Goal: Task Accomplishment & Management: Use online tool/utility

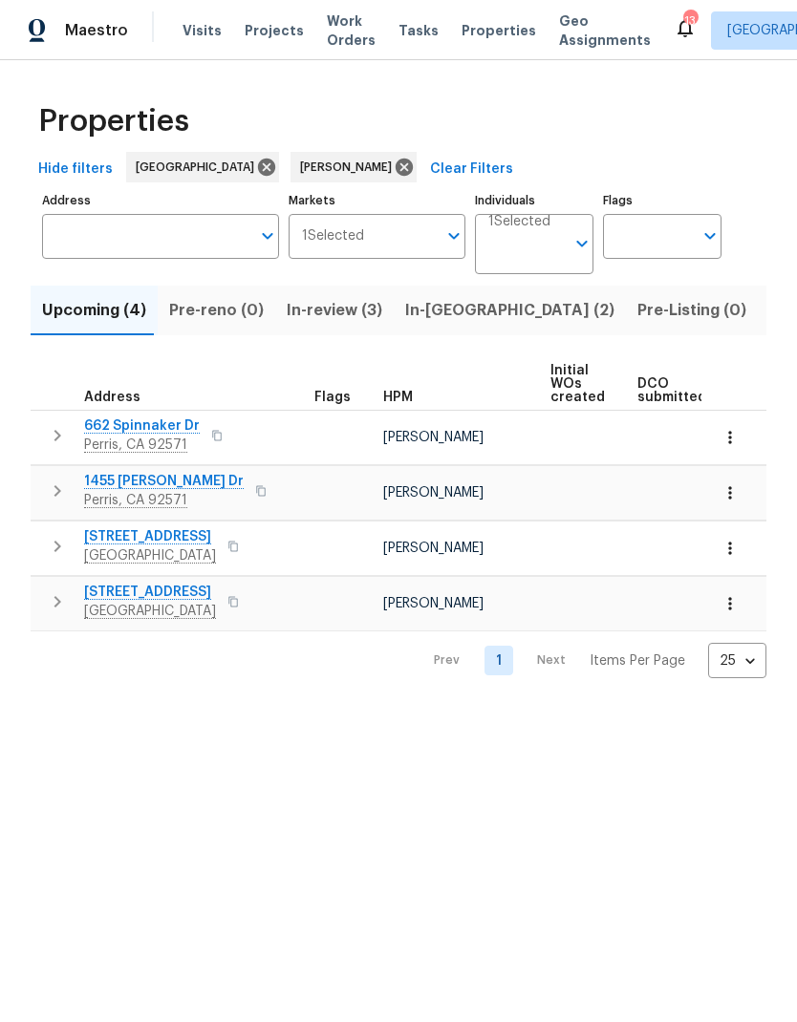
click at [269, 31] on span "Projects" at bounding box center [274, 30] width 59 height 19
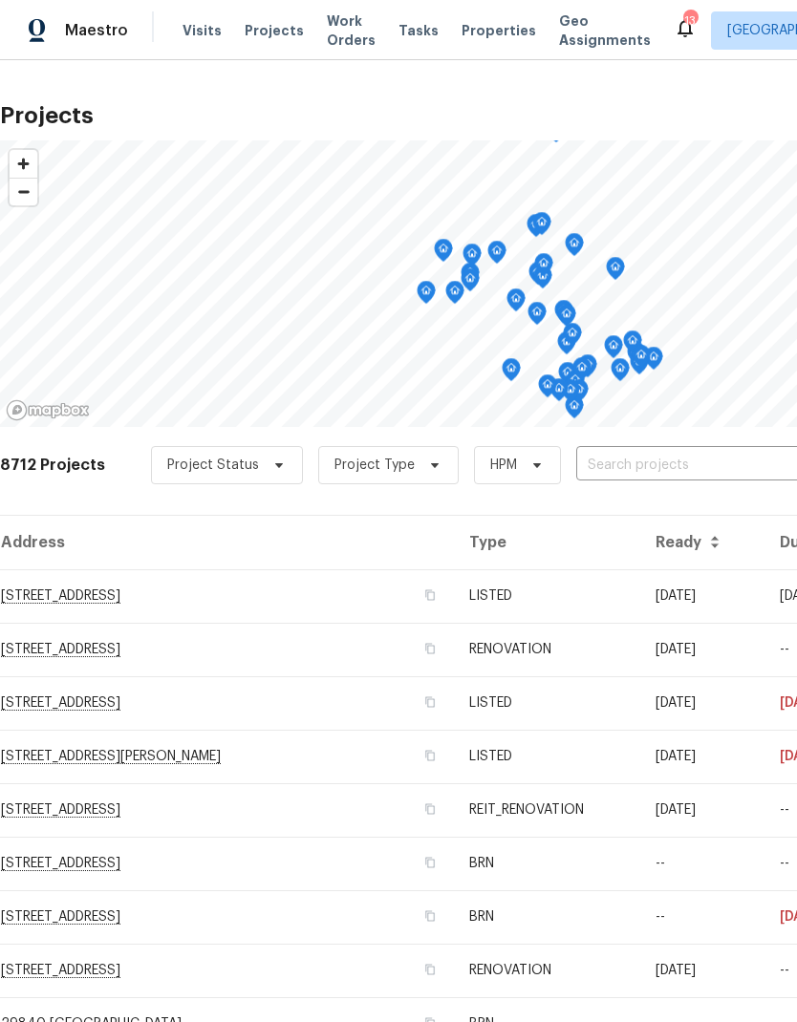
click at [618, 468] on input "text" at bounding box center [685, 466] width 219 height 30
type input "662 s"
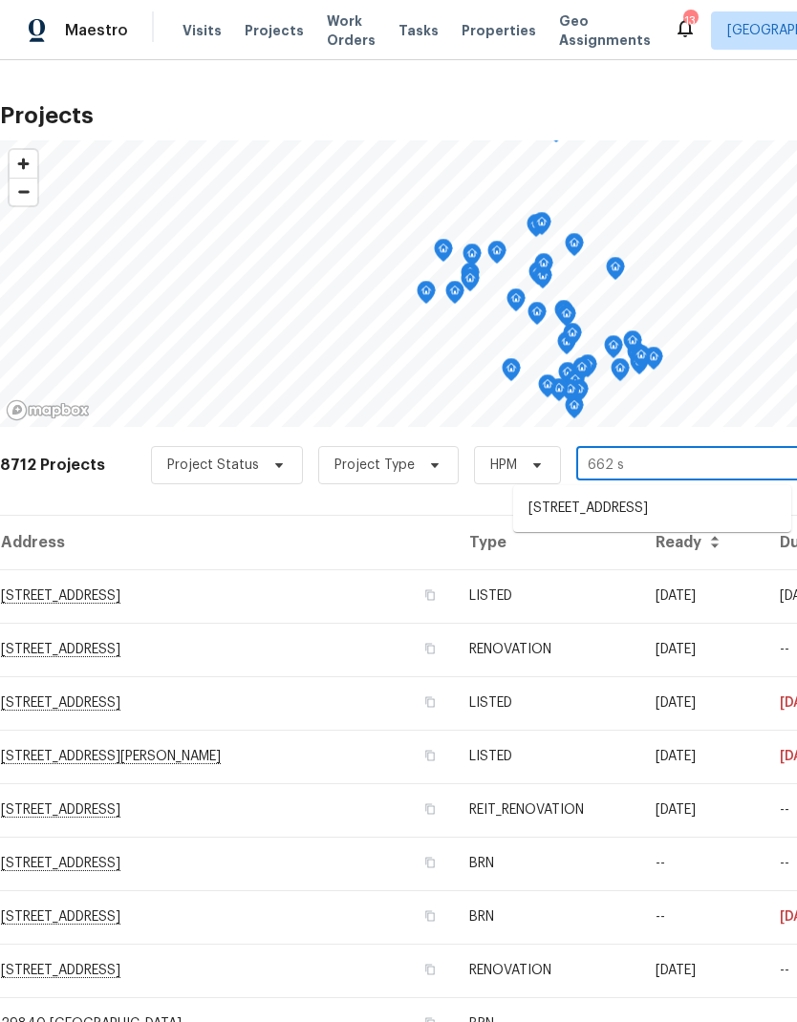
click at [674, 510] on li "[STREET_ADDRESS]" at bounding box center [652, 509] width 278 height 32
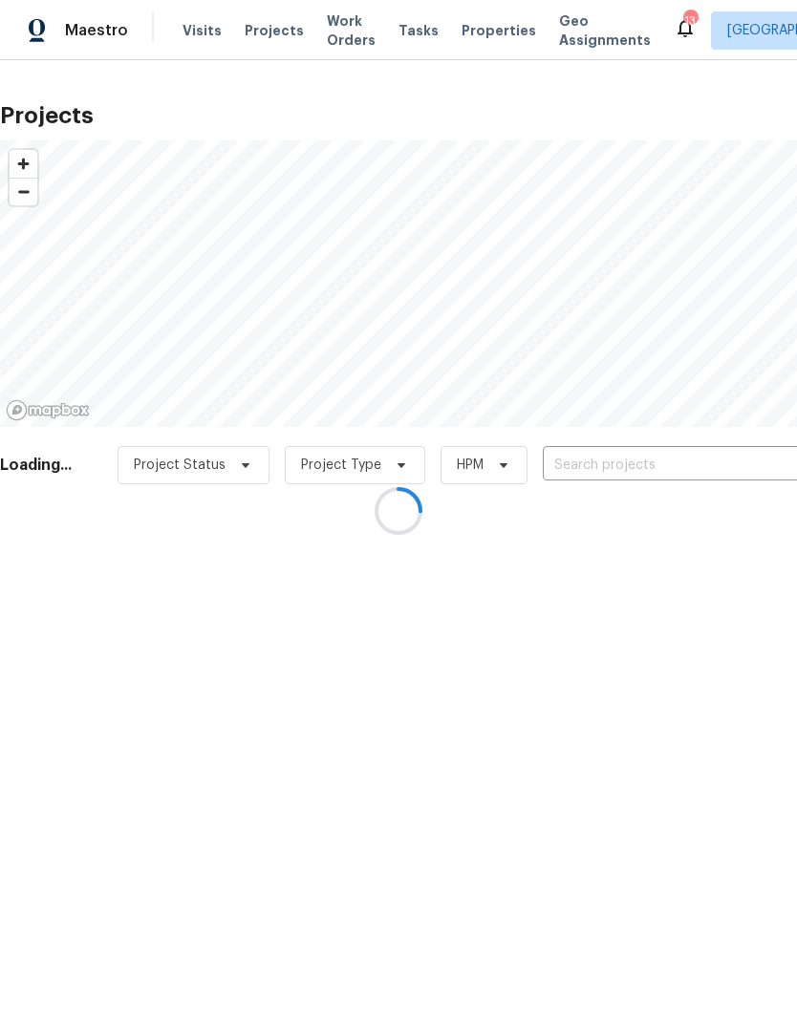
type input "[STREET_ADDRESS]"
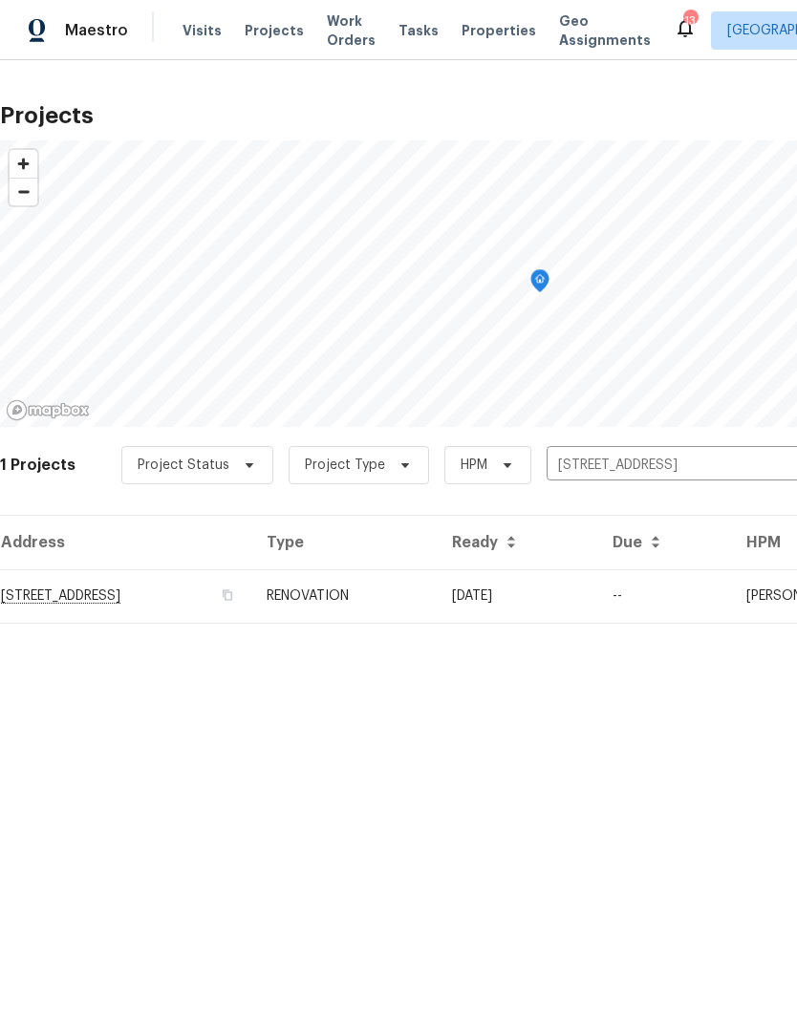
click at [437, 594] on td "RENOVATION" at bounding box center [343, 597] width 185 height 54
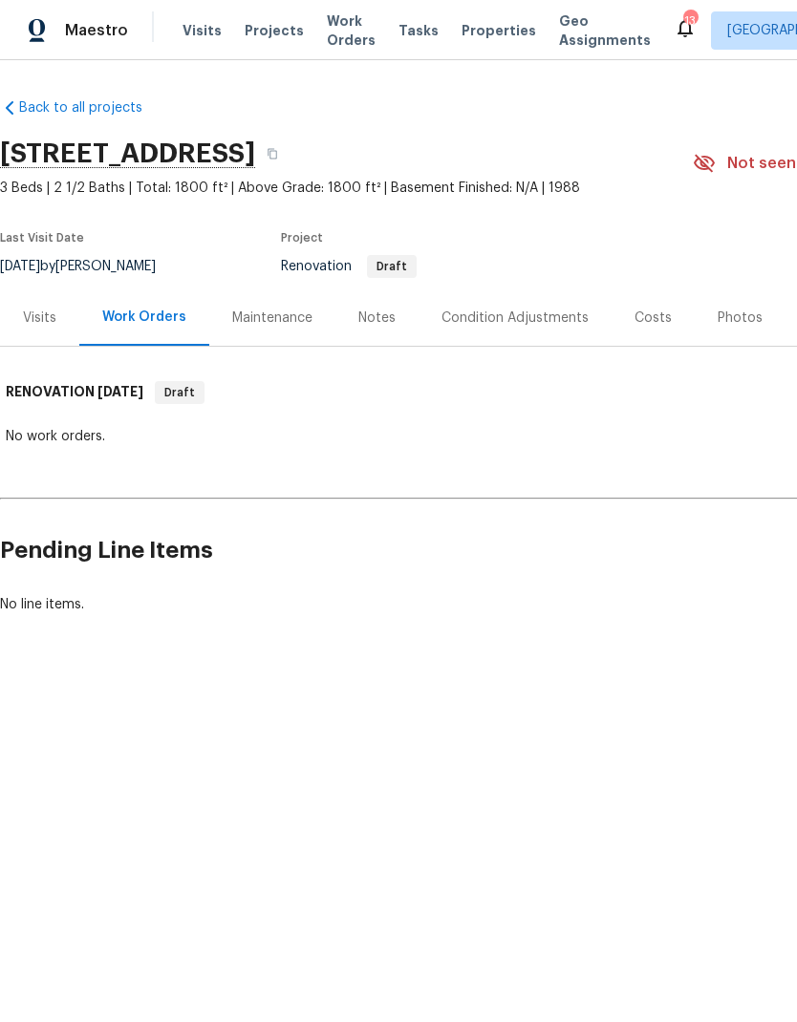
click at [643, 313] on div "Costs" at bounding box center [653, 318] width 37 height 19
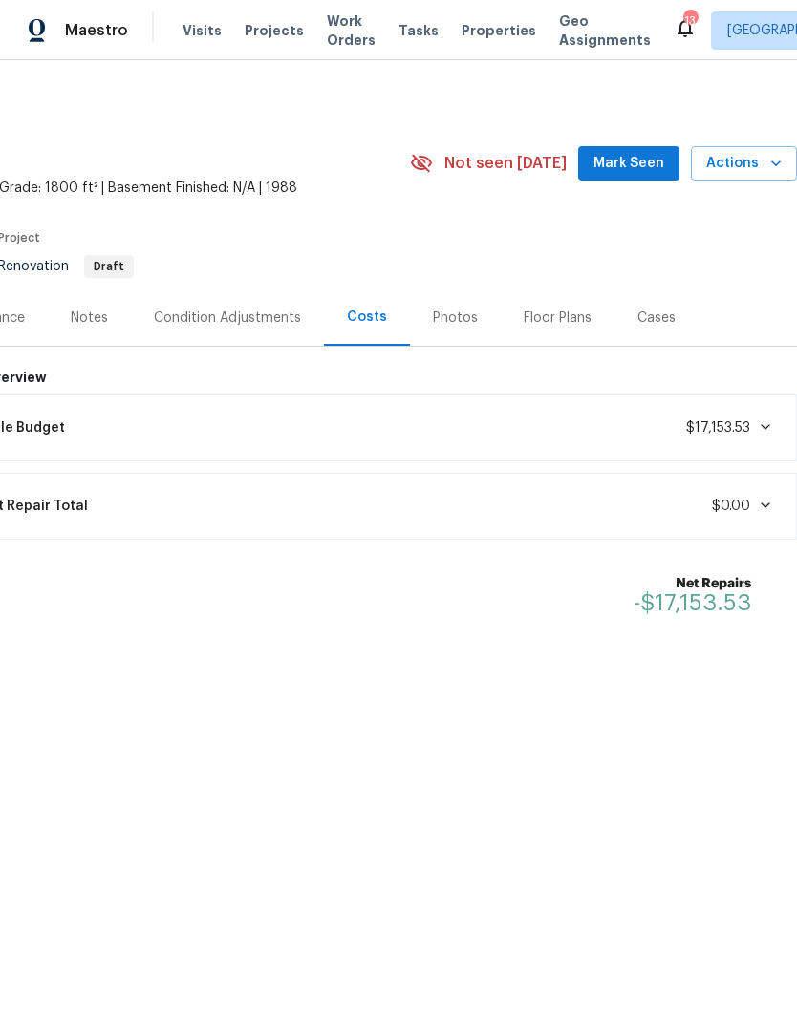
scroll to position [0, 283]
click at [404, 29] on span "Tasks" at bounding box center [418, 30] width 40 height 13
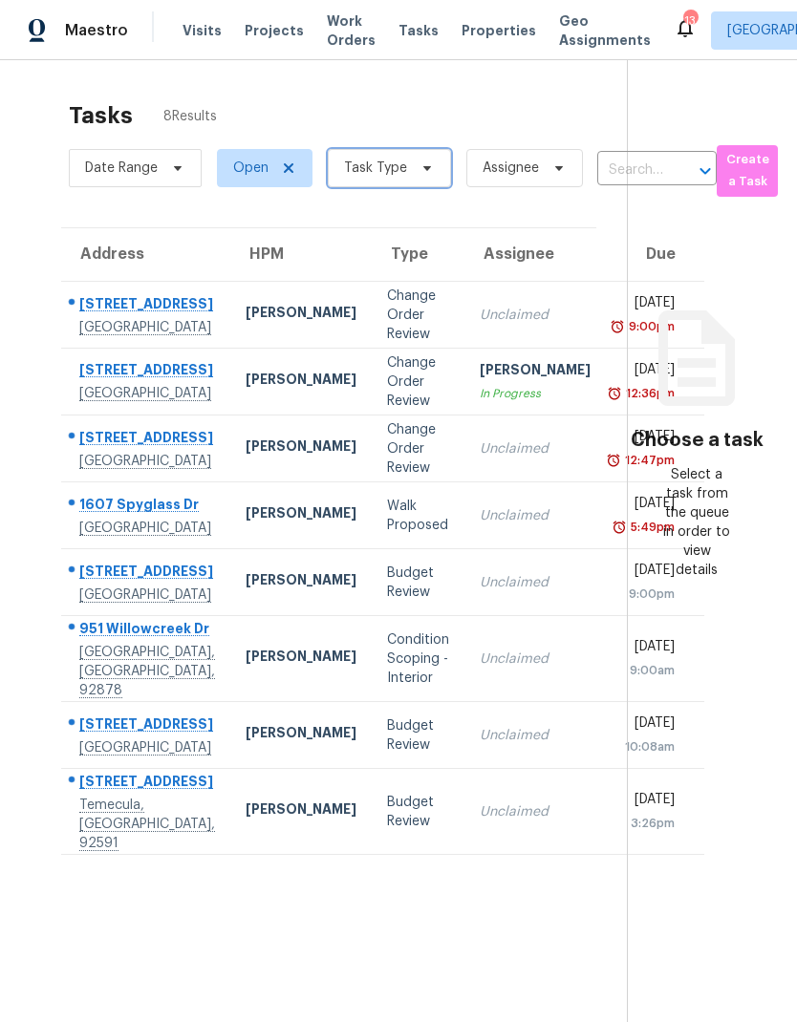
click at [440, 172] on span "Task Type" at bounding box center [389, 168] width 123 height 38
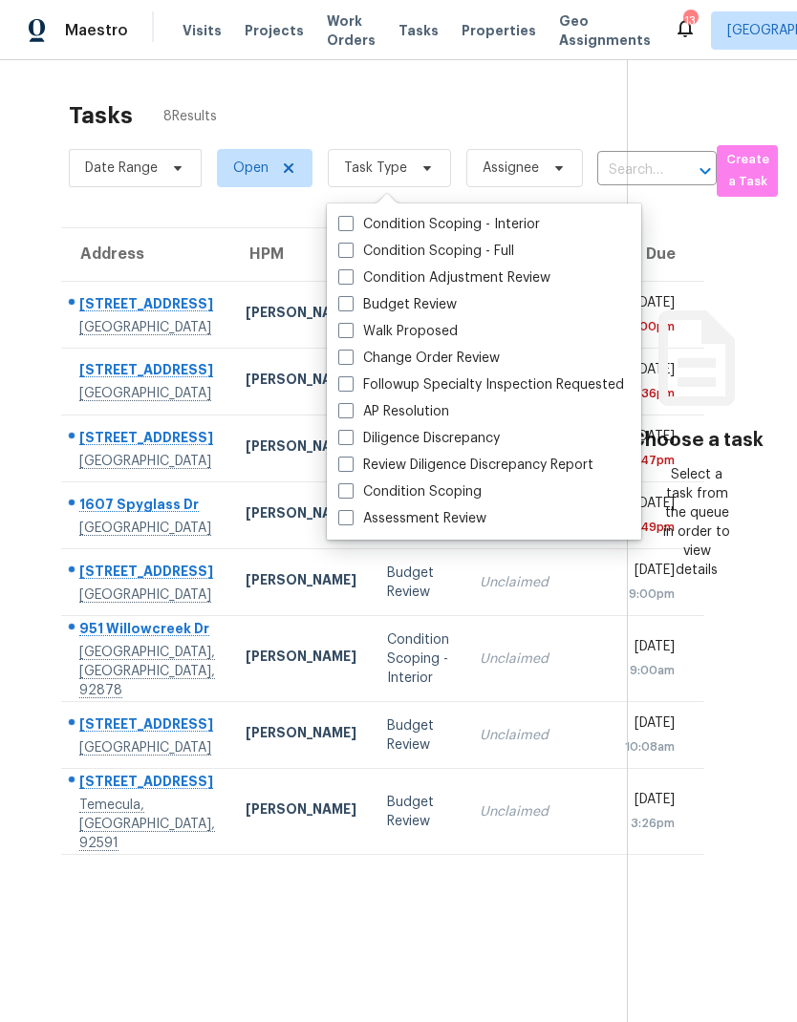
click at [436, 307] on label "Budget Review" at bounding box center [397, 304] width 118 height 19
click at [351, 307] on input "Budget Review" at bounding box center [344, 301] width 12 height 12
checkbox input "true"
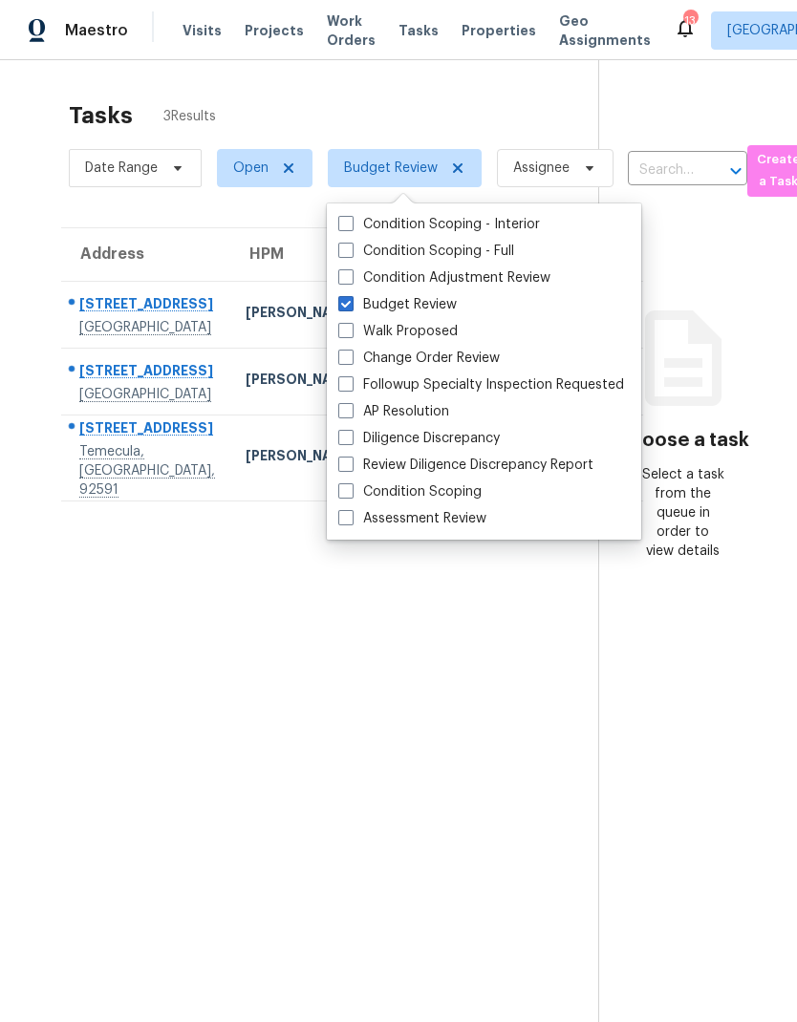
click at [360, 796] on section "Tasks 3 Results Date Range Open Budget Review Assignee ​ Create a Task Address …" at bounding box center [315, 587] width 568 height 992
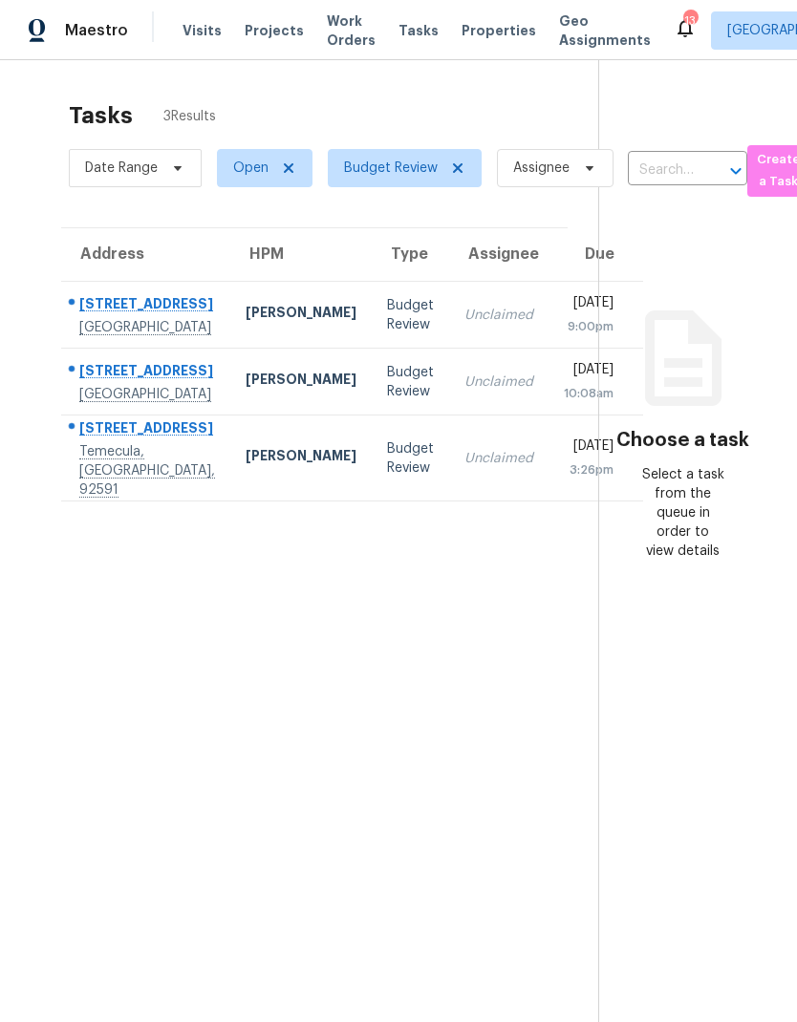
click at [372, 502] on td "Budget Review" at bounding box center [410, 459] width 77 height 86
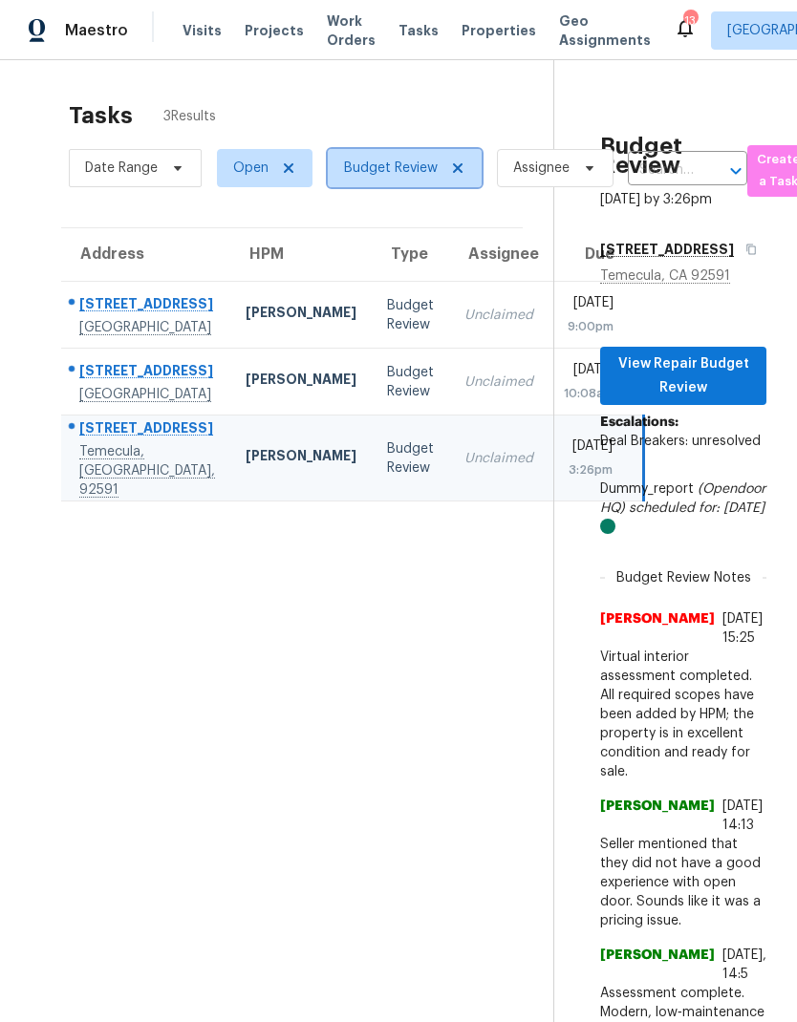
click at [462, 173] on icon at bounding box center [457, 168] width 15 height 15
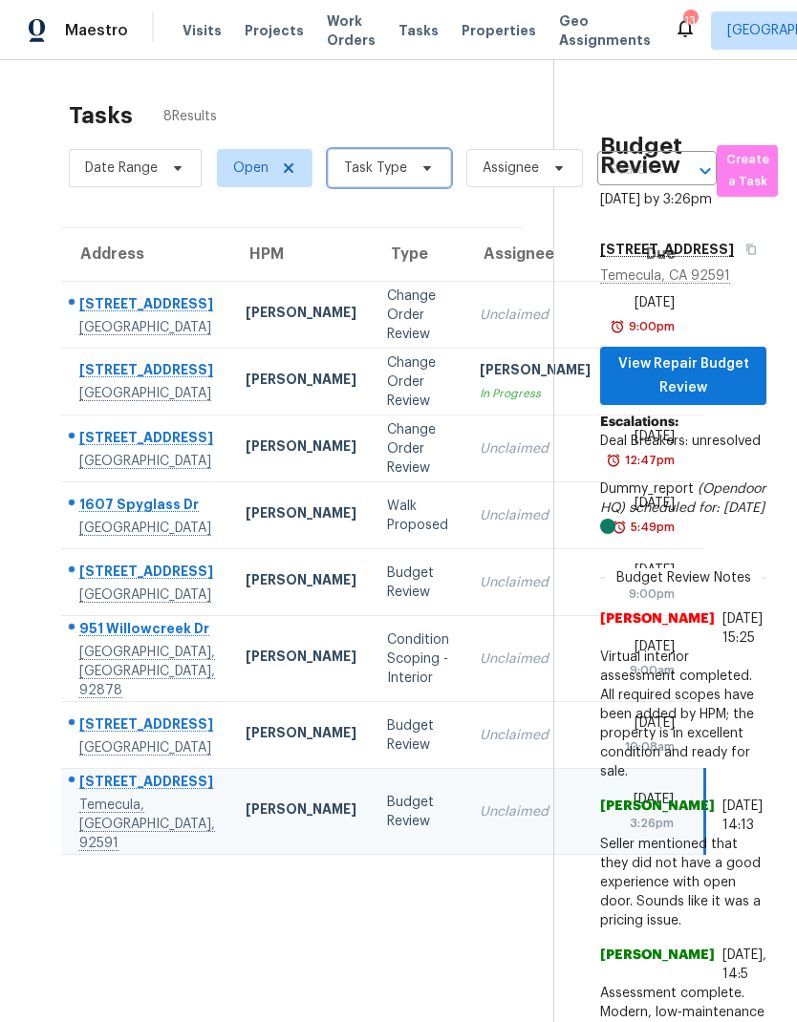
click at [427, 172] on icon at bounding box center [426, 168] width 15 height 15
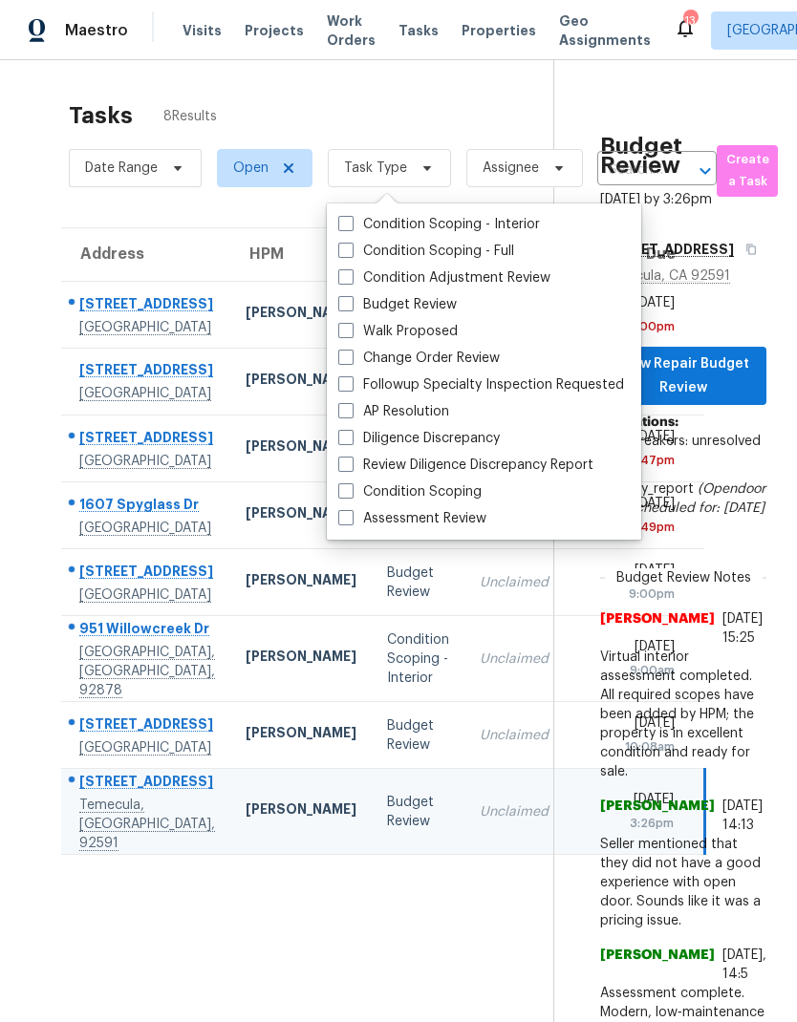
click at [425, 310] on label "Budget Review" at bounding box center [397, 304] width 118 height 19
click at [351, 308] on input "Budget Review" at bounding box center [344, 301] width 12 height 12
checkbox input "true"
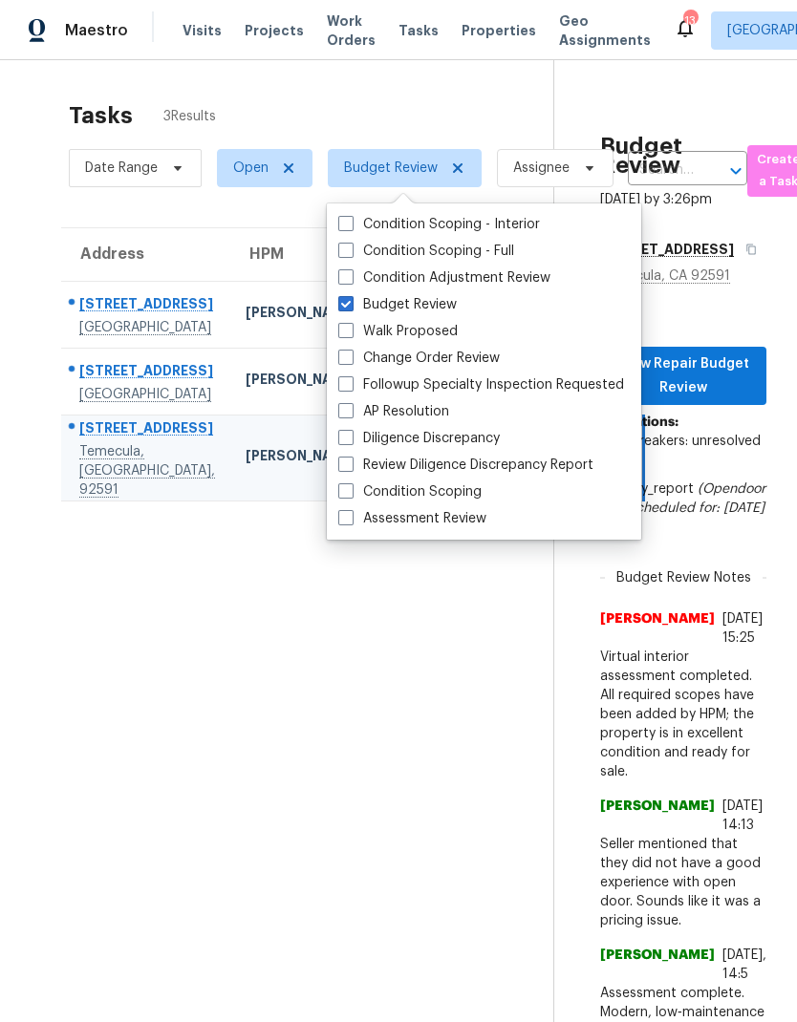
click at [361, 848] on section "Tasks 3 Results Date Range Open Budget Review Assignee ​ Create a Task Address …" at bounding box center [292, 963] width 523 height 1744
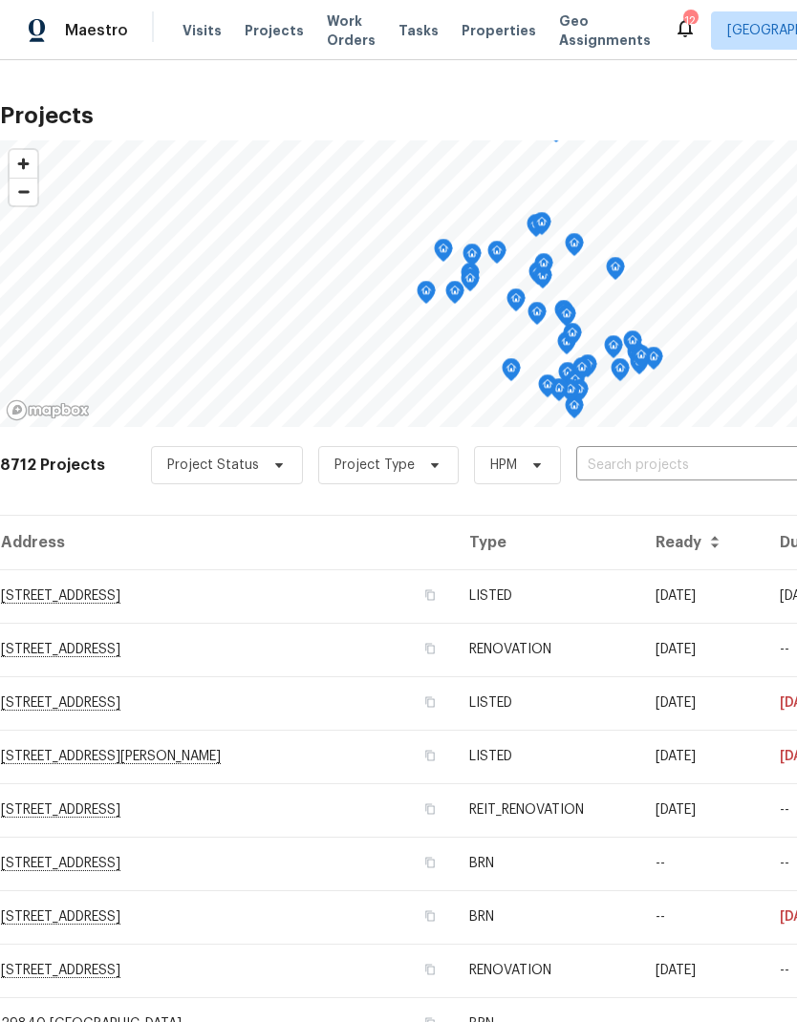
click at [598, 472] on input "text" at bounding box center [685, 466] width 219 height 30
type input "662 s"
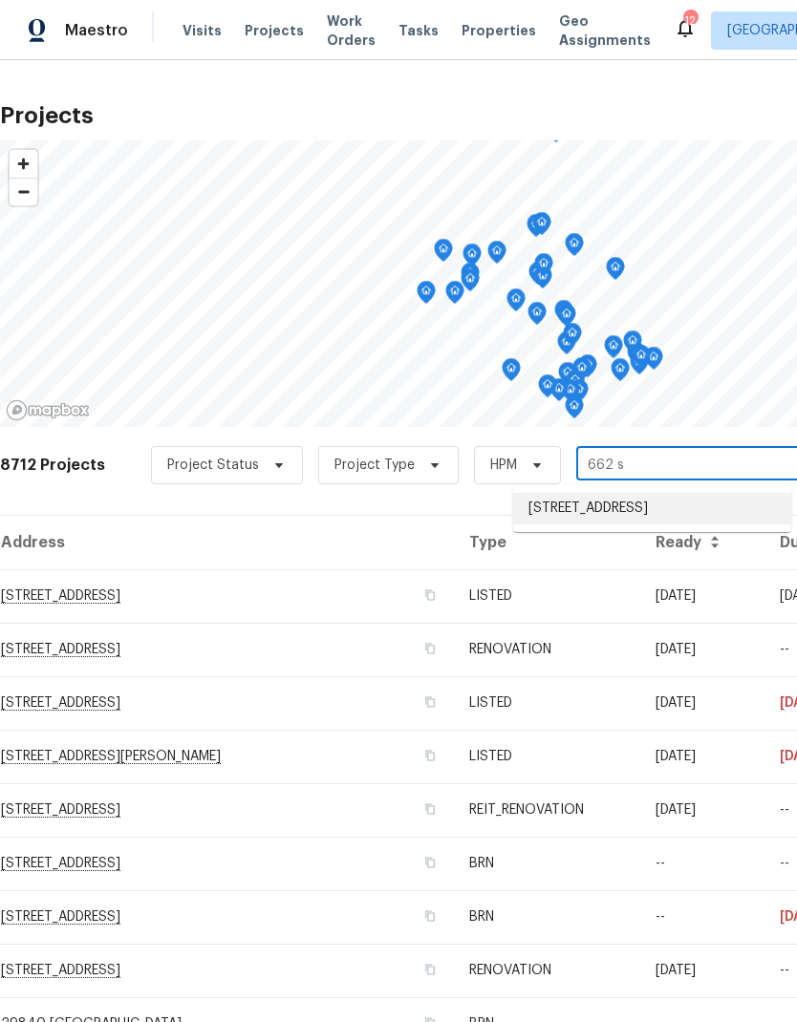
click at [688, 517] on li "662 Spinnaker Dr, Perris, CA 92571" at bounding box center [652, 509] width 278 height 32
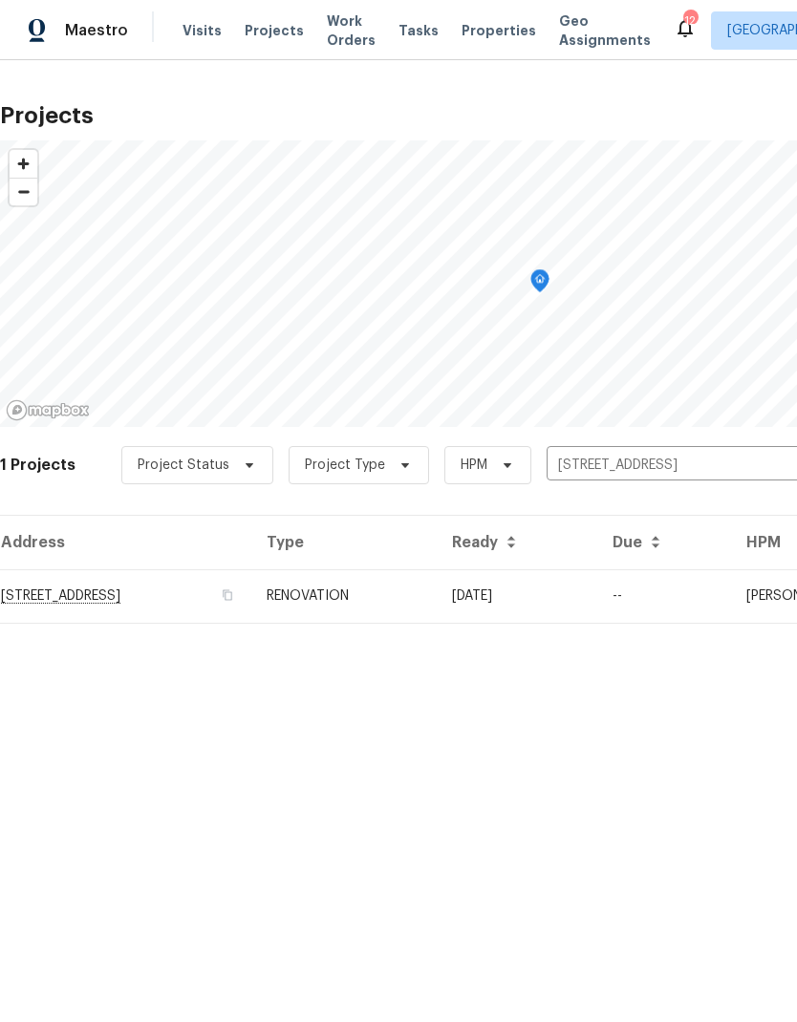
click at [437, 608] on td "RENOVATION" at bounding box center [343, 597] width 185 height 54
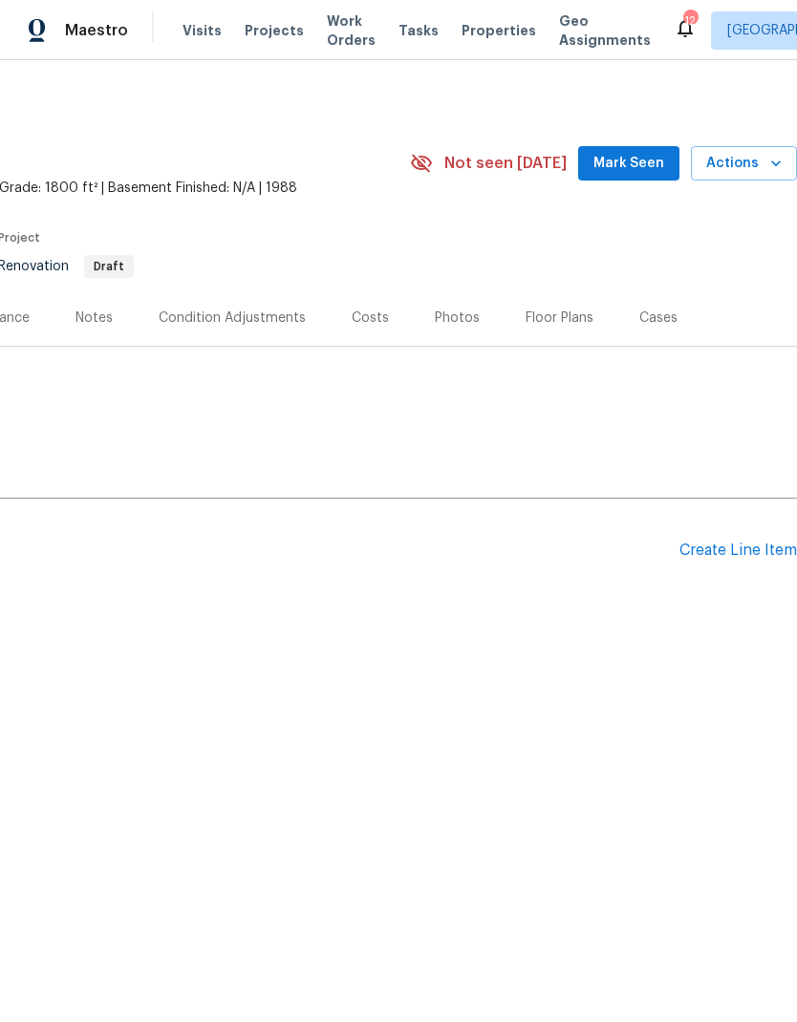
scroll to position [0, 283]
click at [377, 321] on div "Costs" at bounding box center [370, 318] width 37 height 19
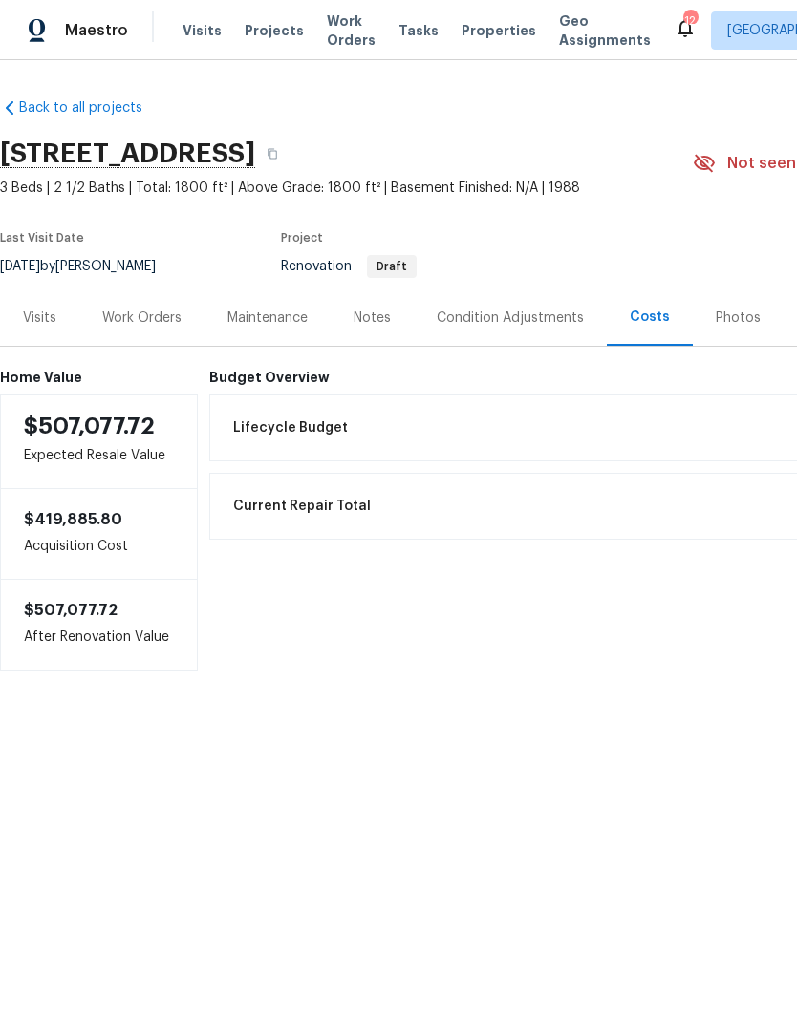
click at [532, 322] on div "Condition Adjustments" at bounding box center [510, 318] width 147 height 19
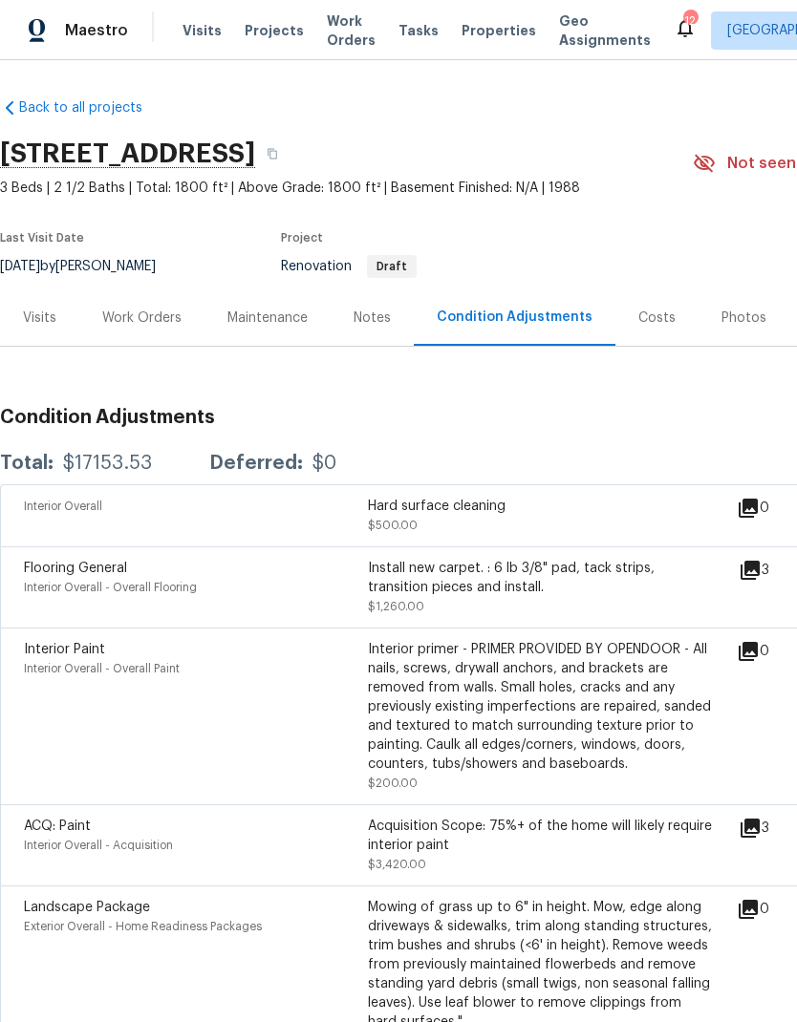
click at [387, 335] on div "Notes" at bounding box center [372, 318] width 83 height 56
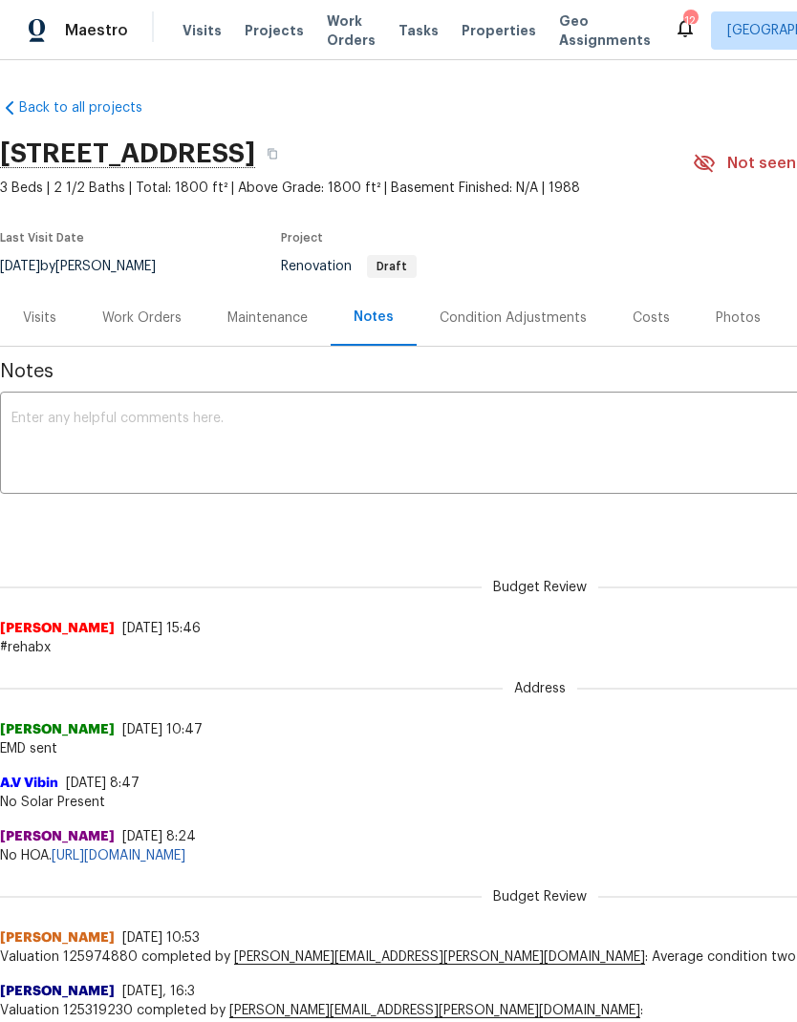
click at [535, 315] on div "Condition Adjustments" at bounding box center [513, 318] width 147 height 19
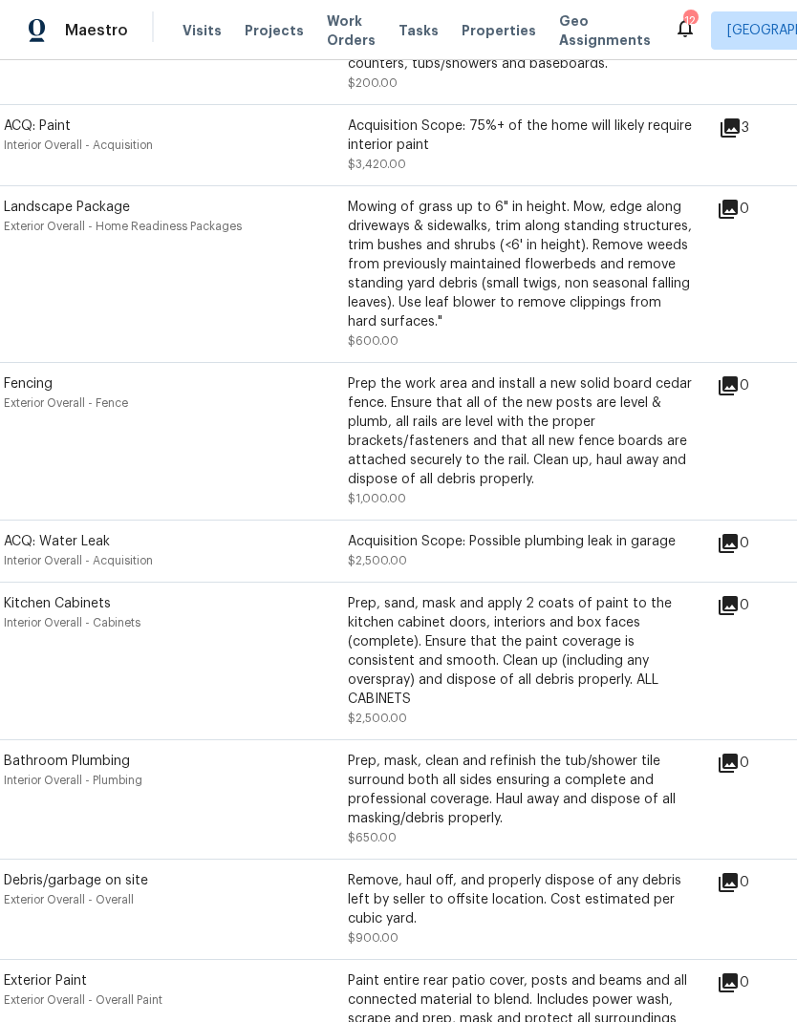
scroll to position [699, 20]
click at [740, 130] on icon at bounding box center [730, 128] width 19 height 19
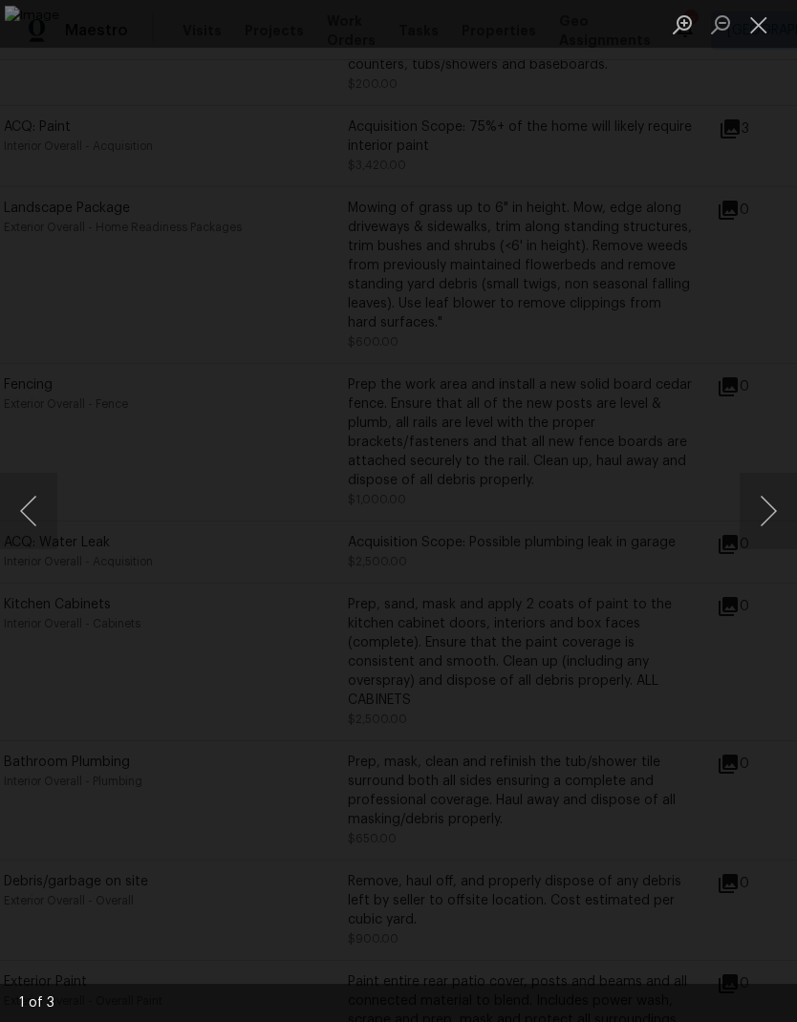
click at [753, 539] on button "Next image" at bounding box center [768, 511] width 57 height 76
click at [769, 531] on button "Next image" at bounding box center [768, 511] width 57 height 76
click at [759, 34] on button "Close lightbox" at bounding box center [759, 24] width 38 height 33
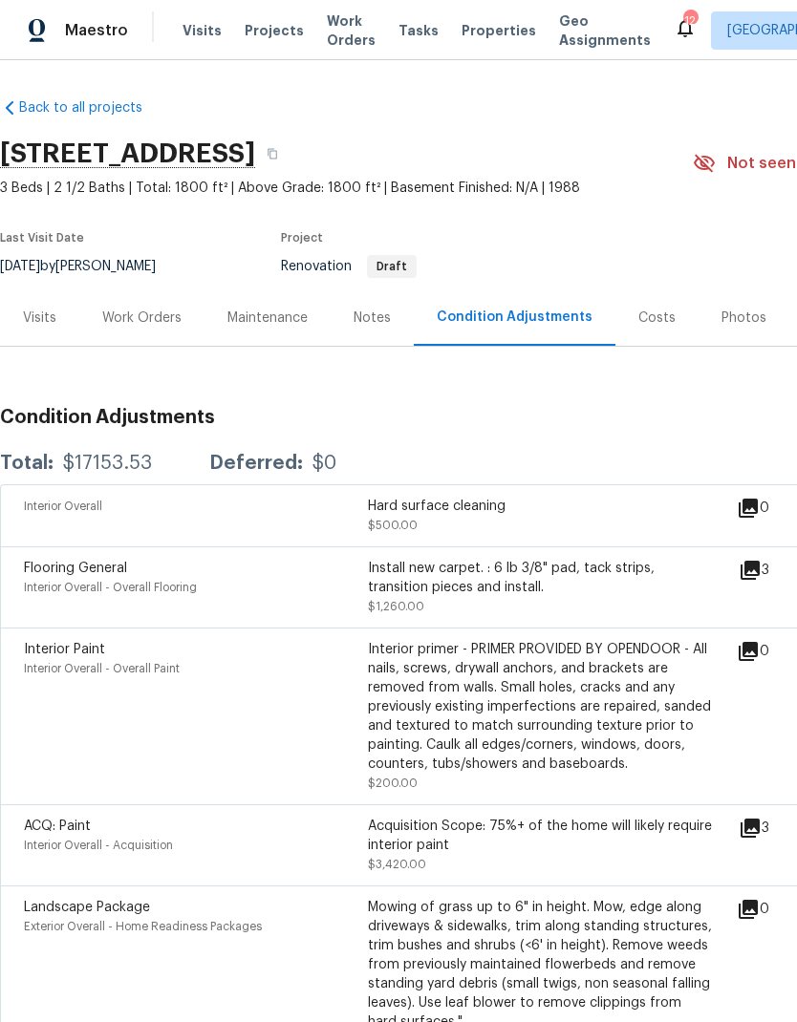
scroll to position [0, 0]
click at [158, 329] on div "Work Orders" at bounding box center [141, 318] width 125 height 56
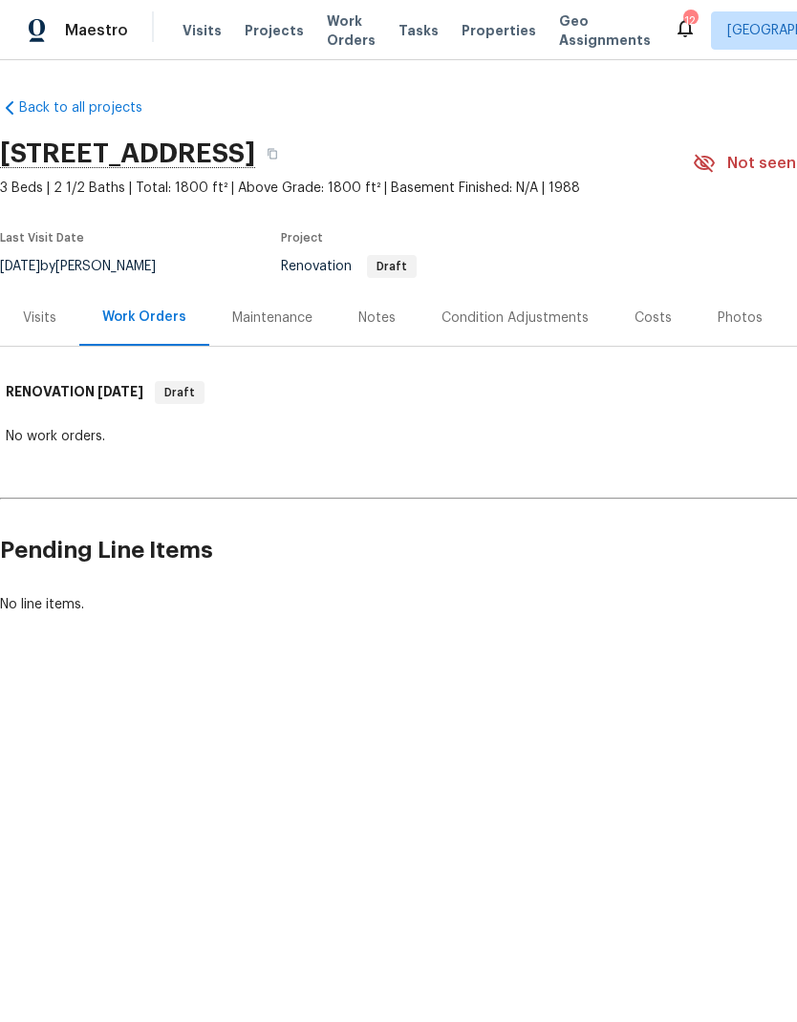
click at [523, 314] on div "Condition Adjustments" at bounding box center [514, 318] width 147 height 19
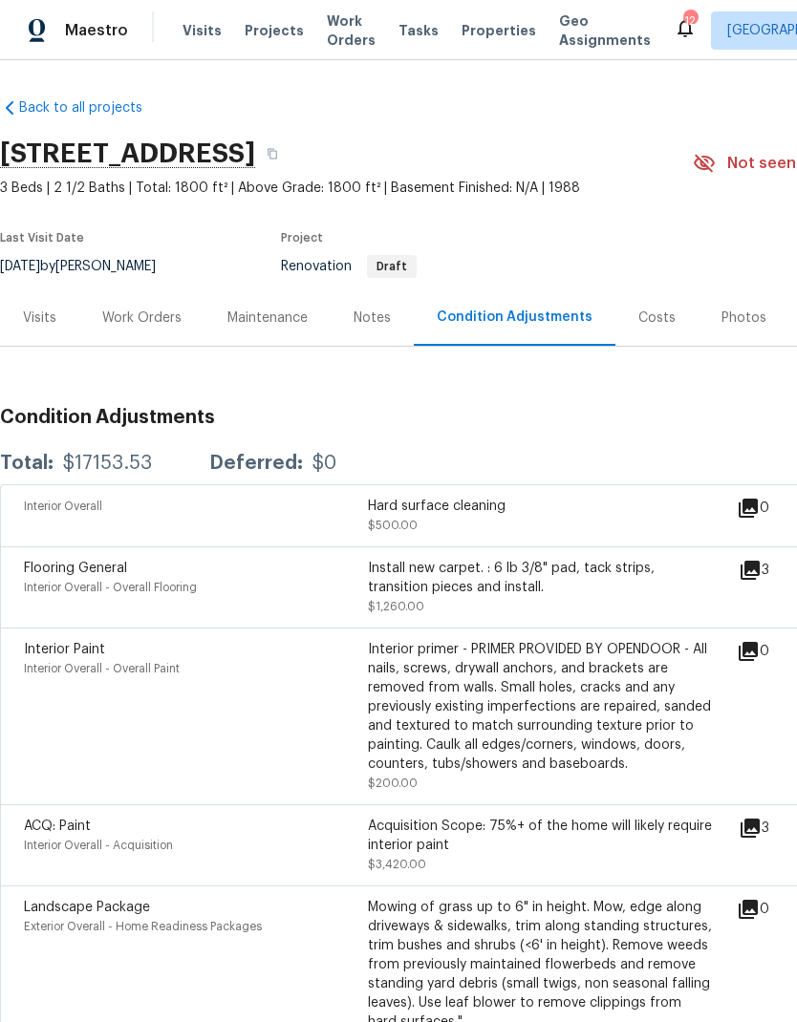
click at [484, 29] on span "Properties" at bounding box center [499, 30] width 75 height 19
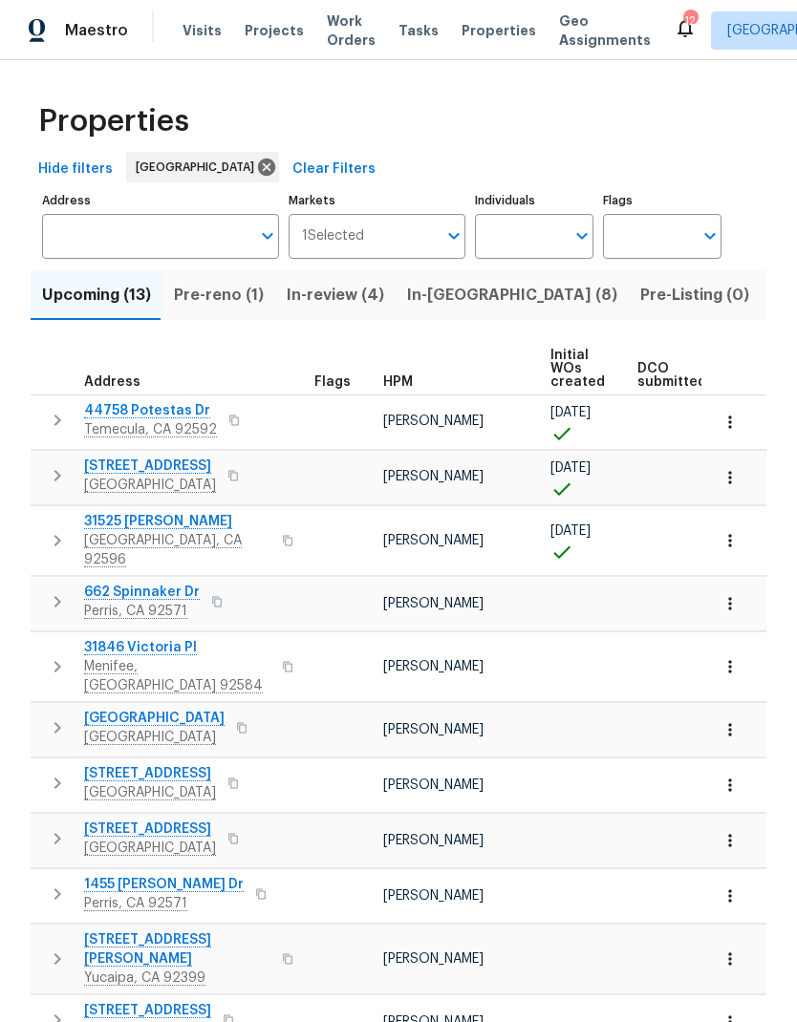
click at [733, 594] on icon "button" at bounding box center [730, 603] width 19 height 19
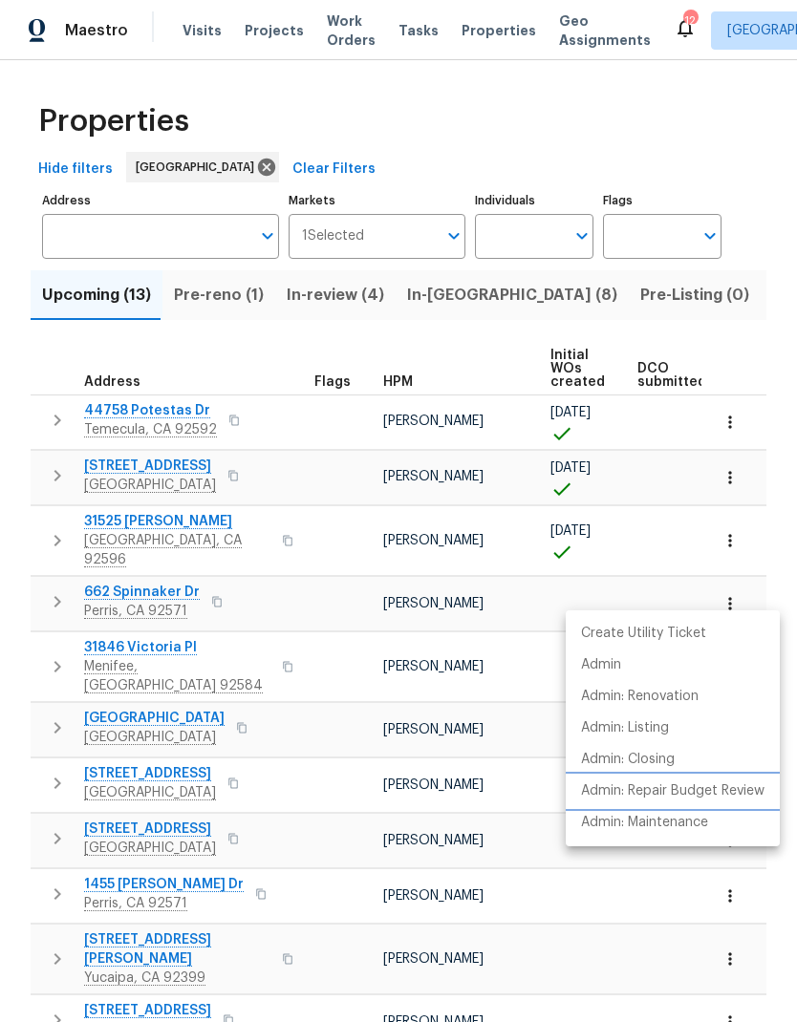
click at [709, 793] on p "Admin: Repair Budget Review" at bounding box center [672, 792] width 183 height 20
click at [204, 27] on div at bounding box center [398, 511] width 797 height 1022
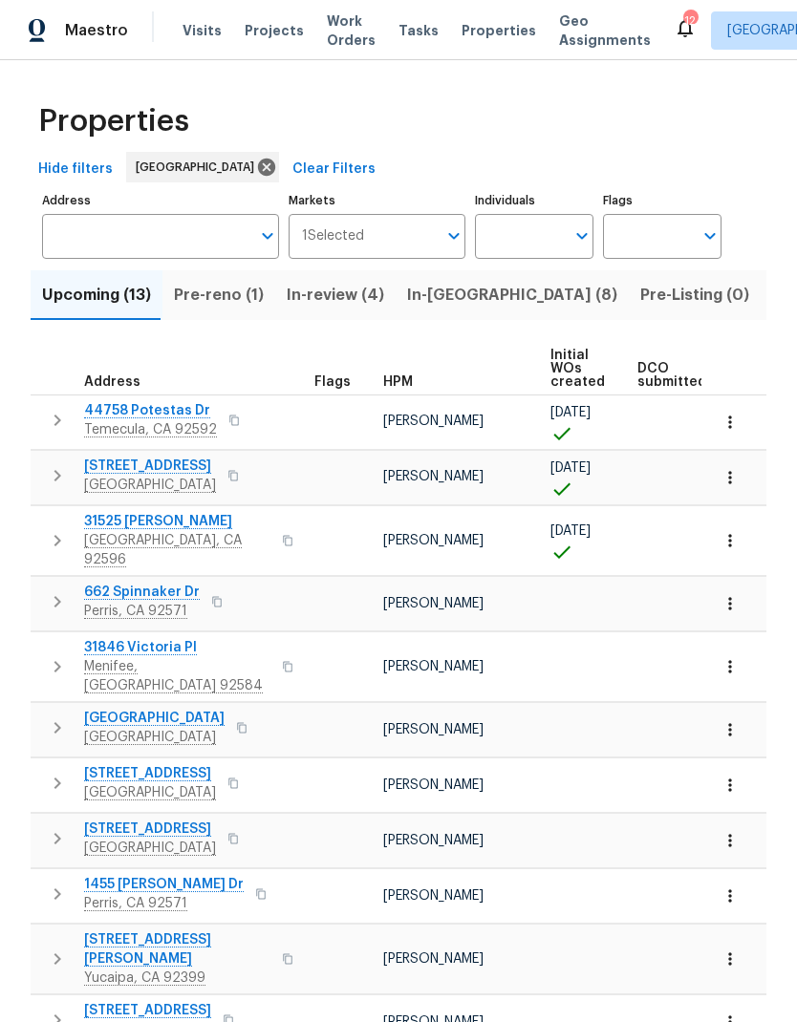
click at [191, 32] on span "Visits" at bounding box center [202, 30] width 39 height 19
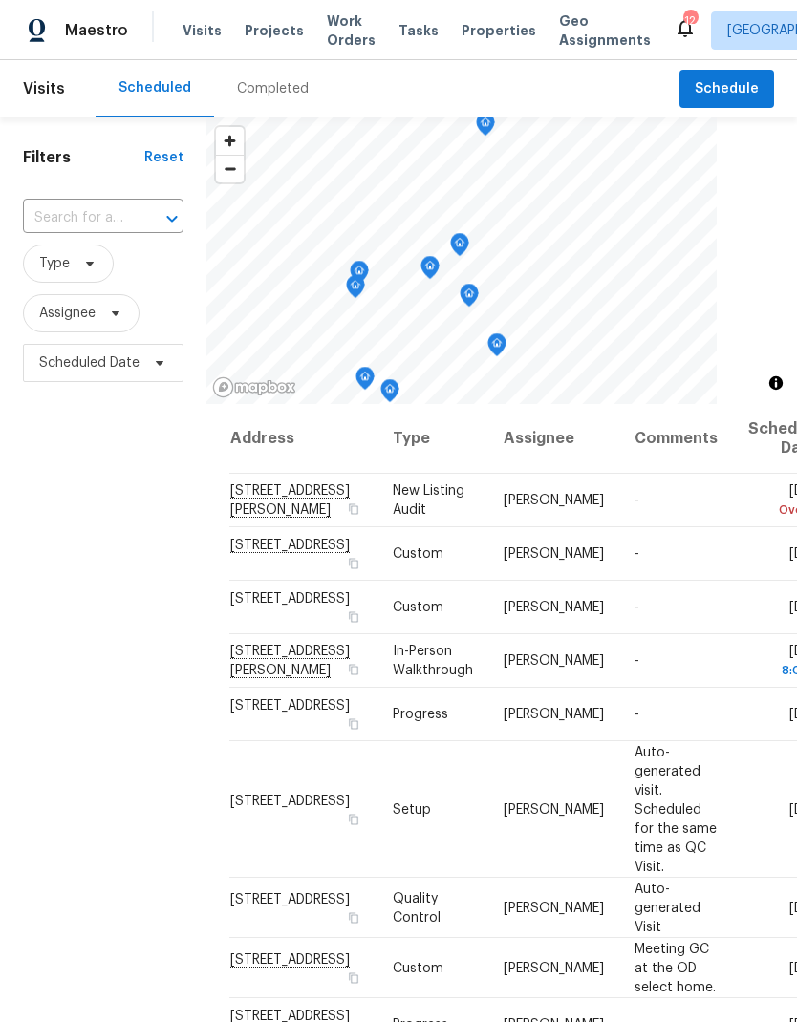
click at [261, 87] on div "Completed" at bounding box center [273, 88] width 72 height 19
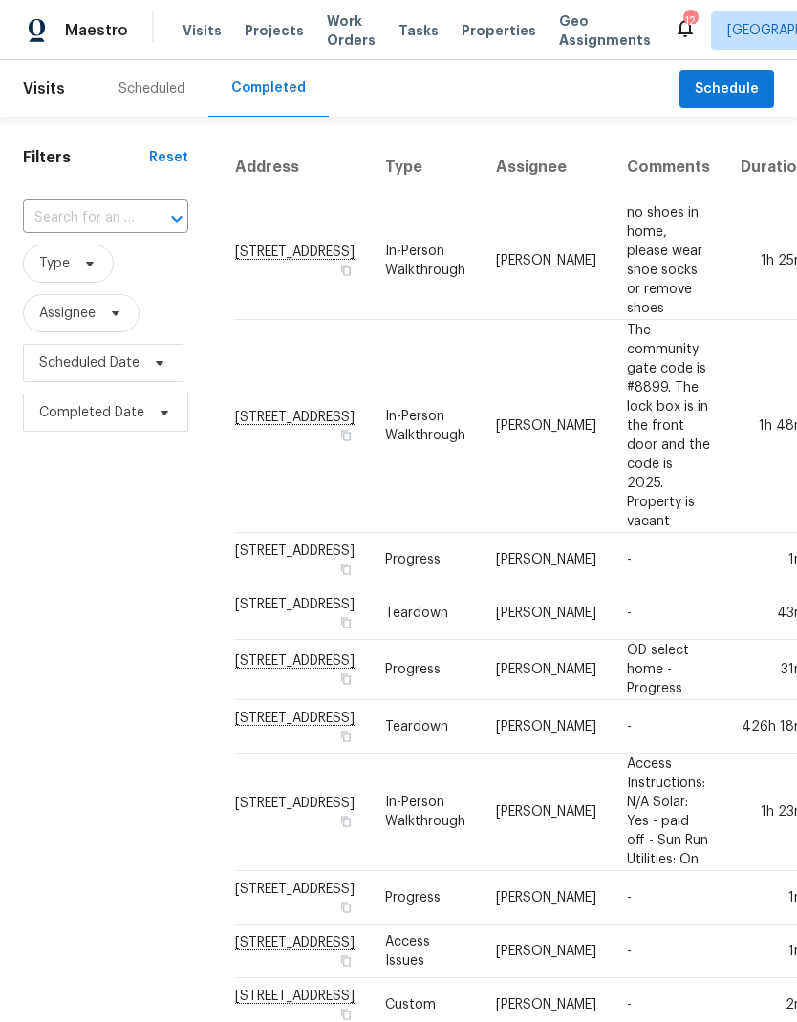
click at [169, 91] on div "Scheduled" at bounding box center [151, 88] width 67 height 19
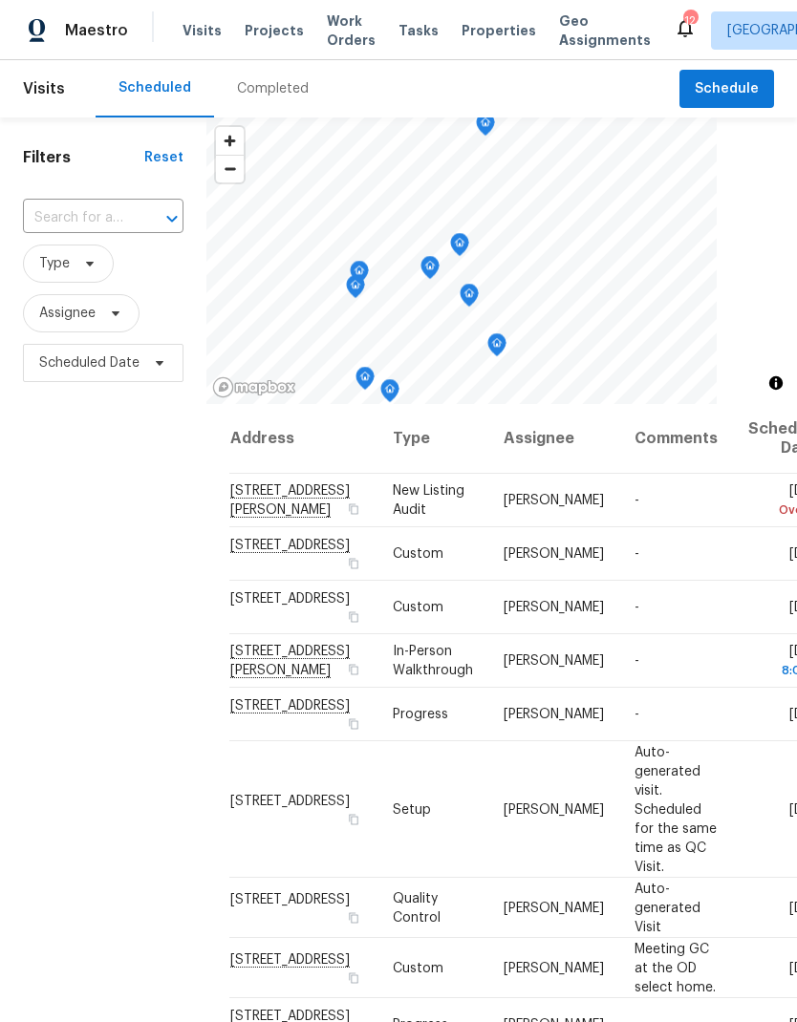
click at [398, 33] on span "Tasks" at bounding box center [418, 30] width 40 height 13
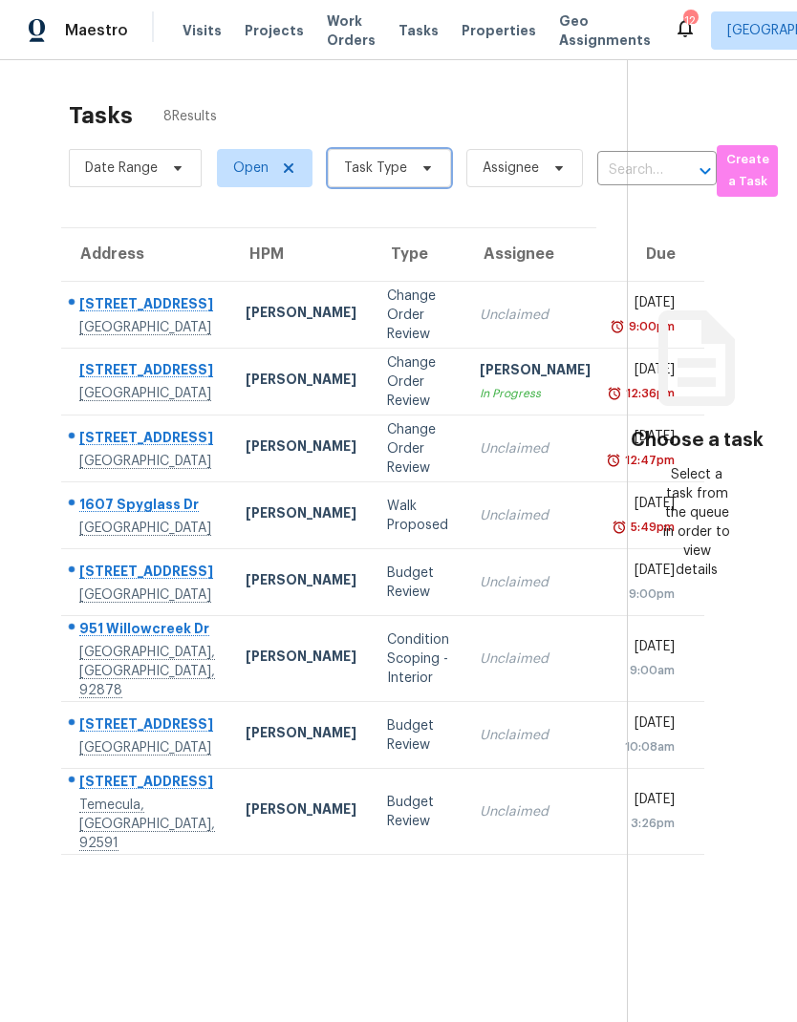
click at [414, 161] on span at bounding box center [424, 168] width 21 height 15
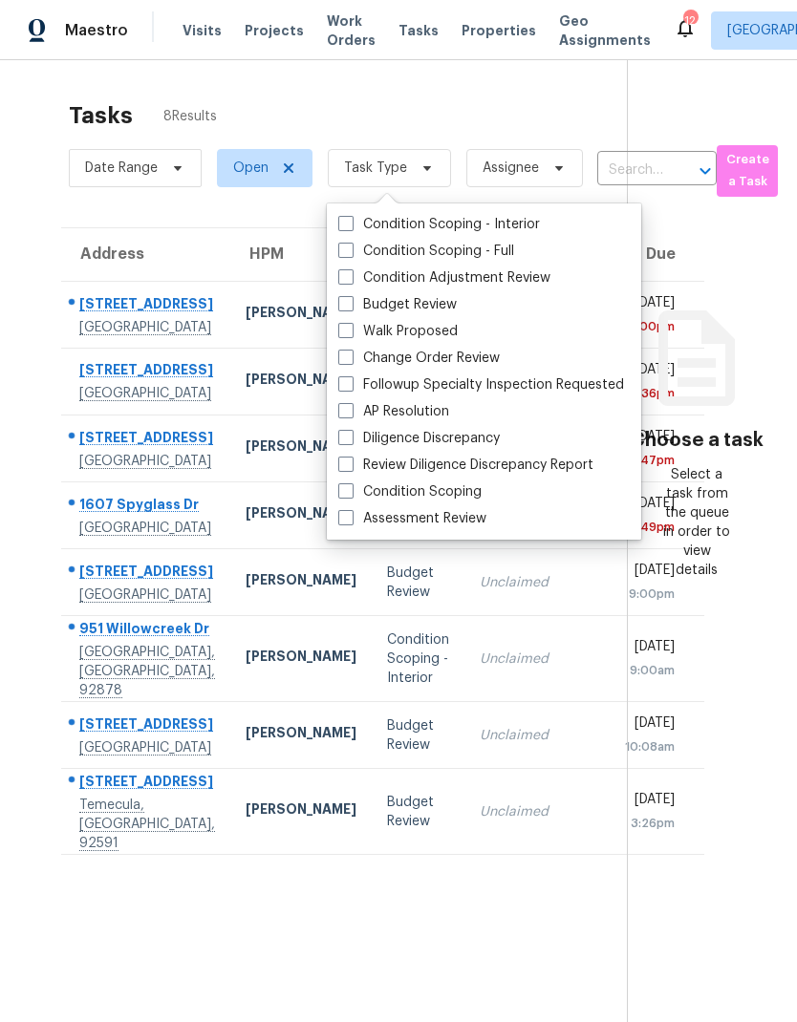
click at [427, 295] on label "Budget Review" at bounding box center [397, 304] width 118 height 19
click at [351, 295] on input "Budget Review" at bounding box center [344, 301] width 12 height 12
checkbox input "true"
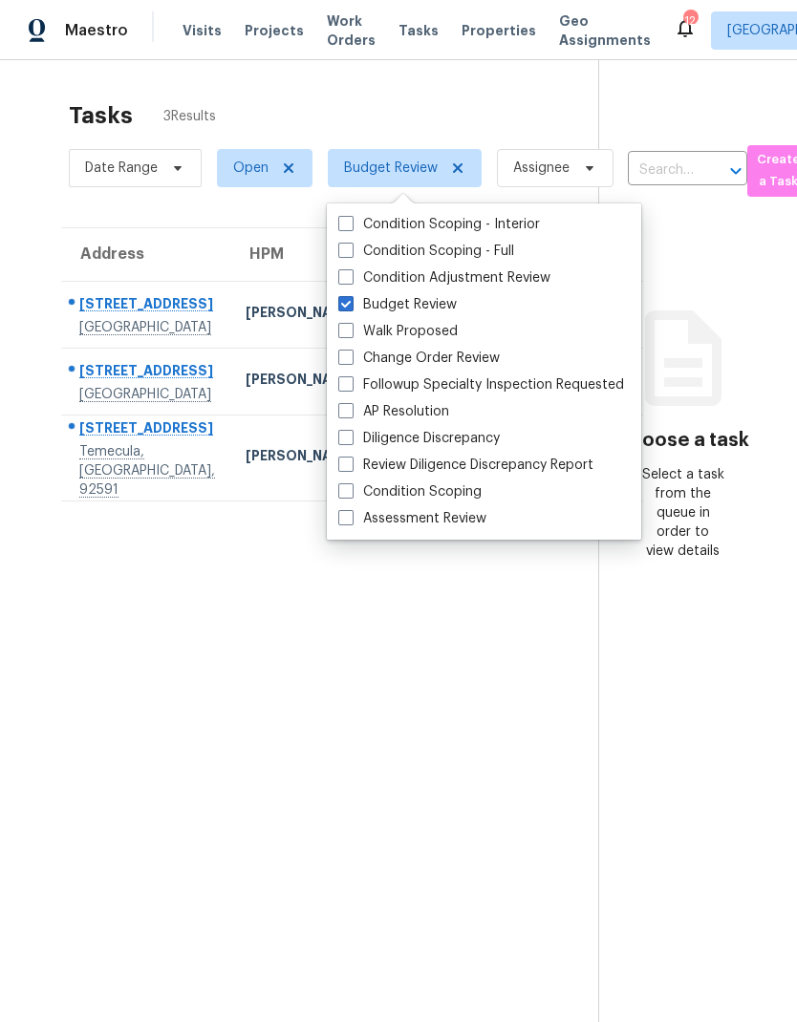
click at [425, 663] on section "Tasks 3 Results Date Range Open Budget Review Assignee ​ Create a Task Address …" at bounding box center [315, 587] width 568 height 992
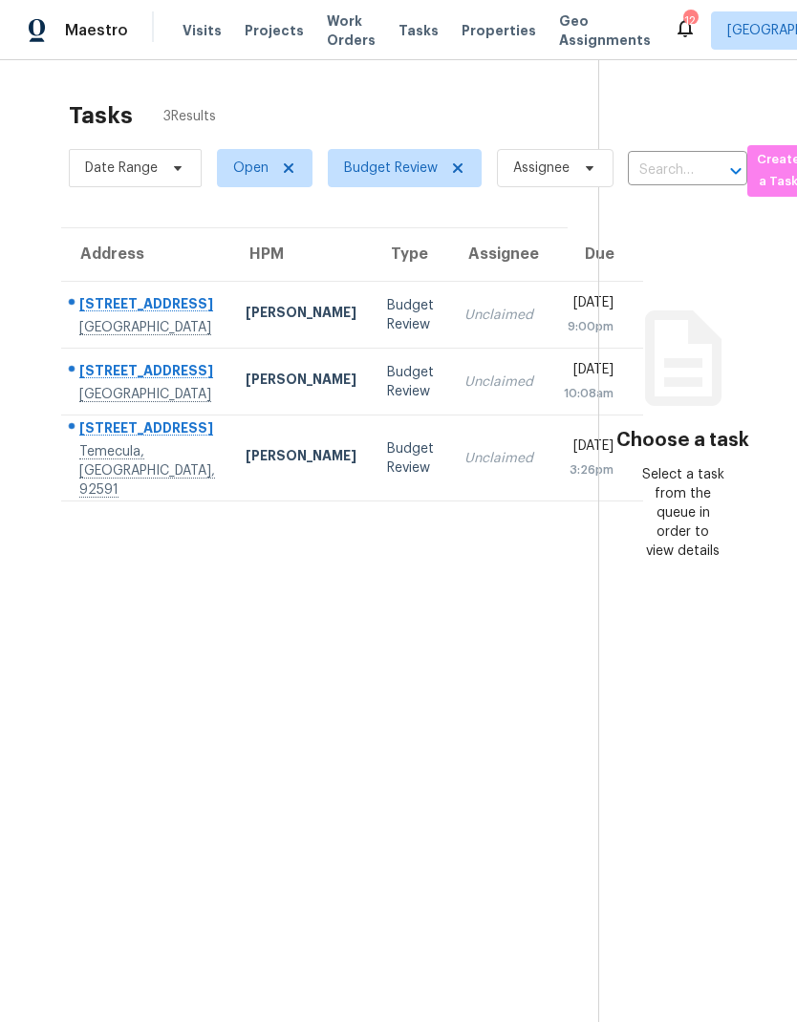
click at [449, 429] on td "Unclaimed" at bounding box center [498, 459] width 99 height 86
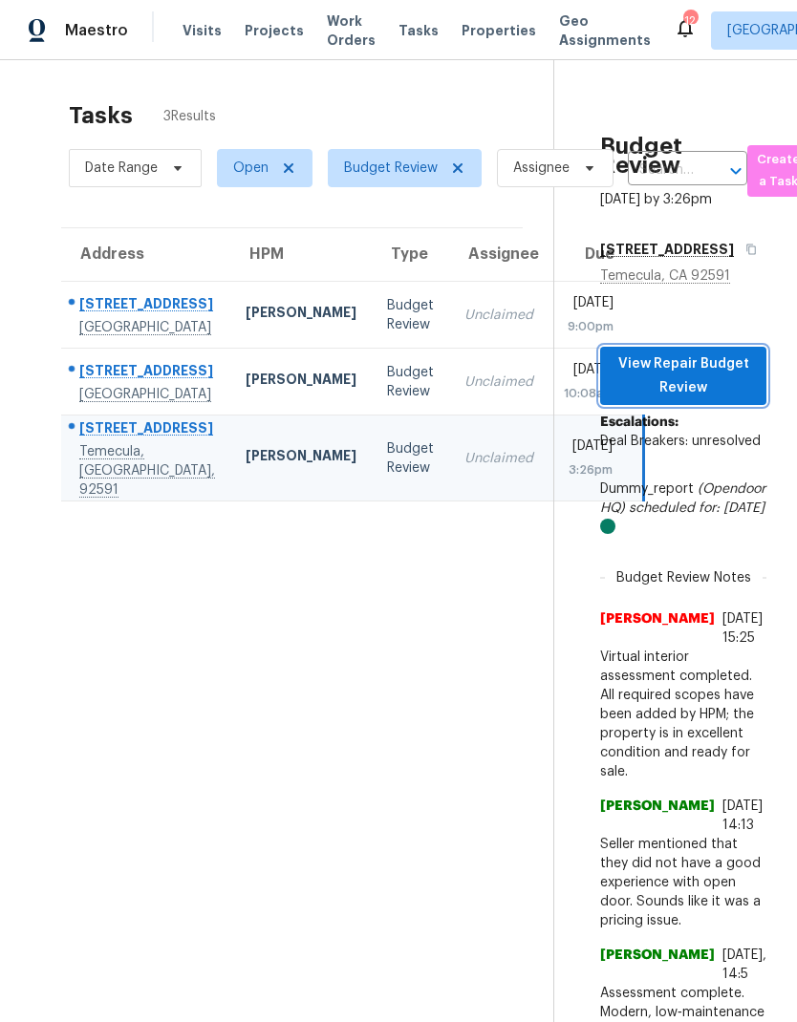
click at [736, 373] on span "View Repair Budget Review" at bounding box center [683, 376] width 136 height 47
click at [449, 282] on td "Unclaimed" at bounding box center [498, 315] width 99 height 67
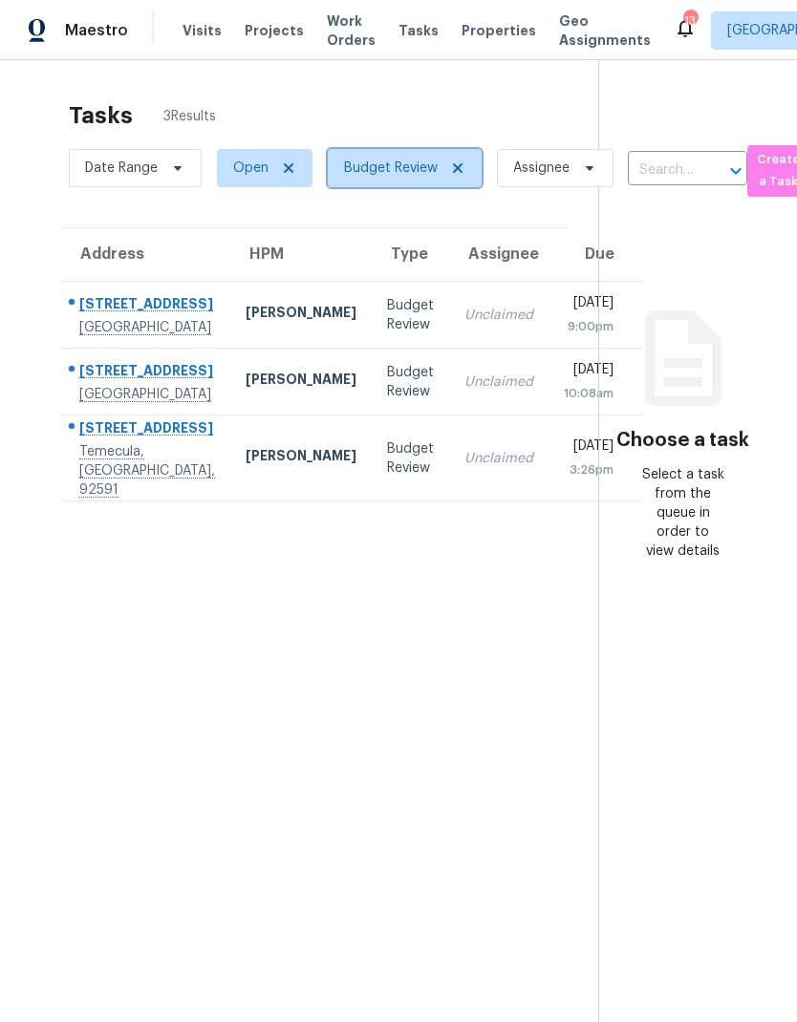
click at [463, 169] on icon at bounding box center [457, 168] width 15 height 15
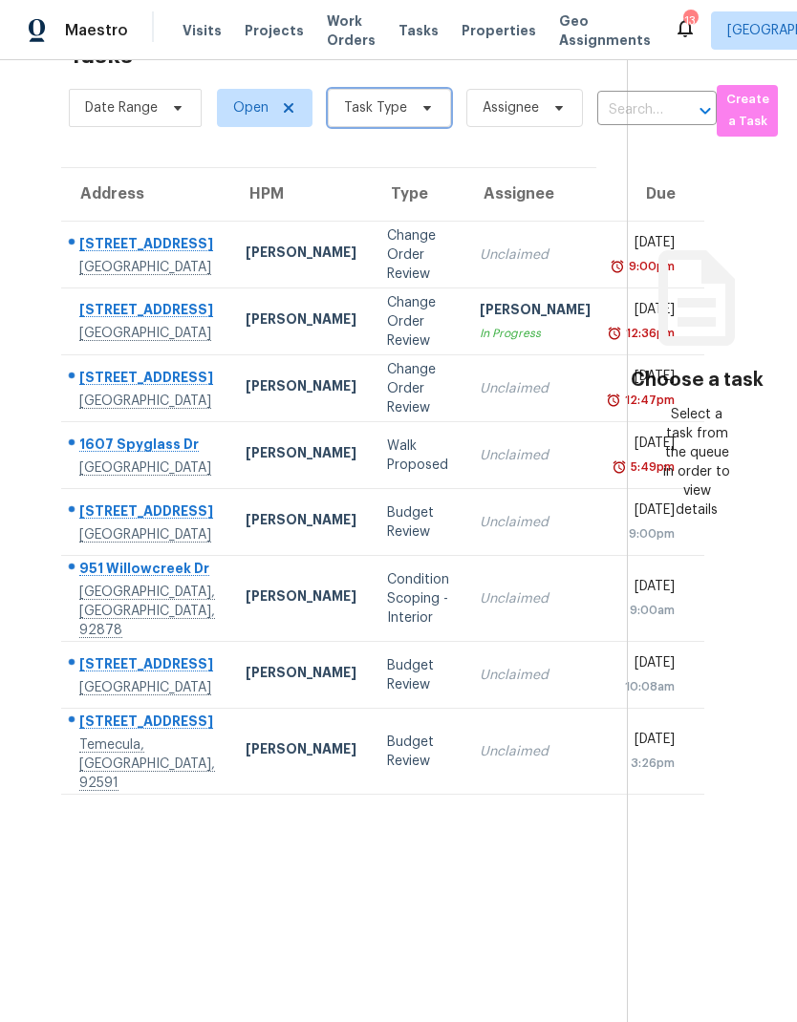
scroll to position [76, 0]
click at [387, 628] on div "Condition Scoping - Interior" at bounding box center [418, 598] width 62 height 57
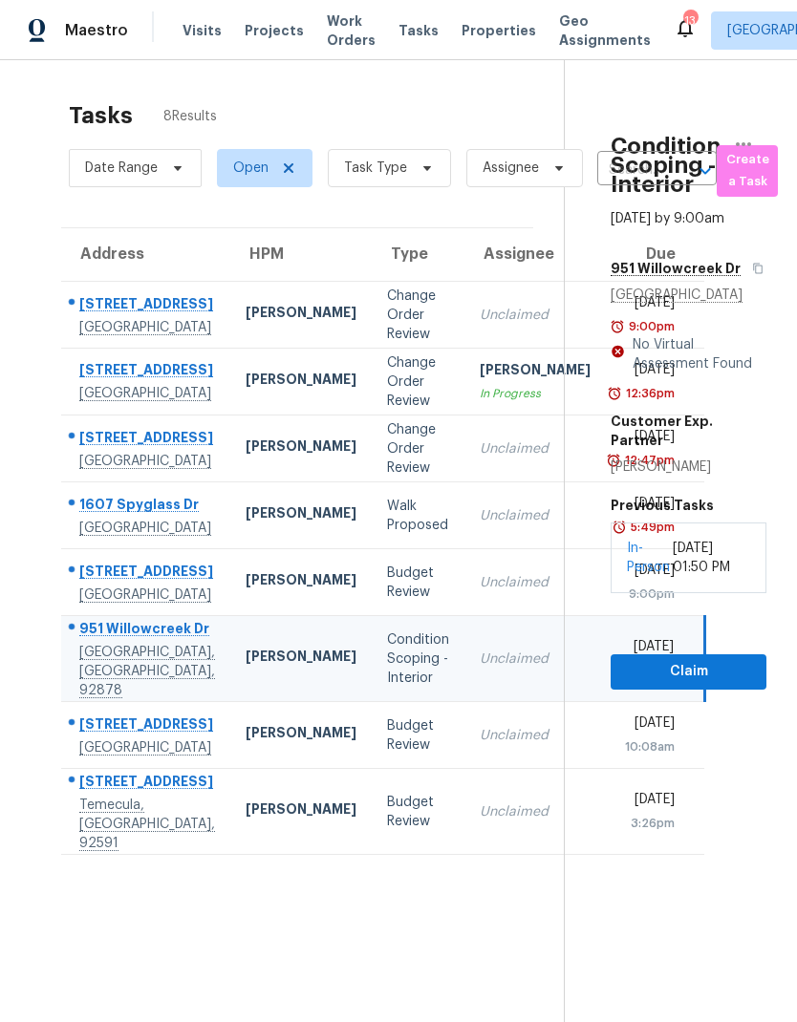
scroll to position [0, 0]
click at [421, 161] on icon at bounding box center [426, 168] width 15 height 15
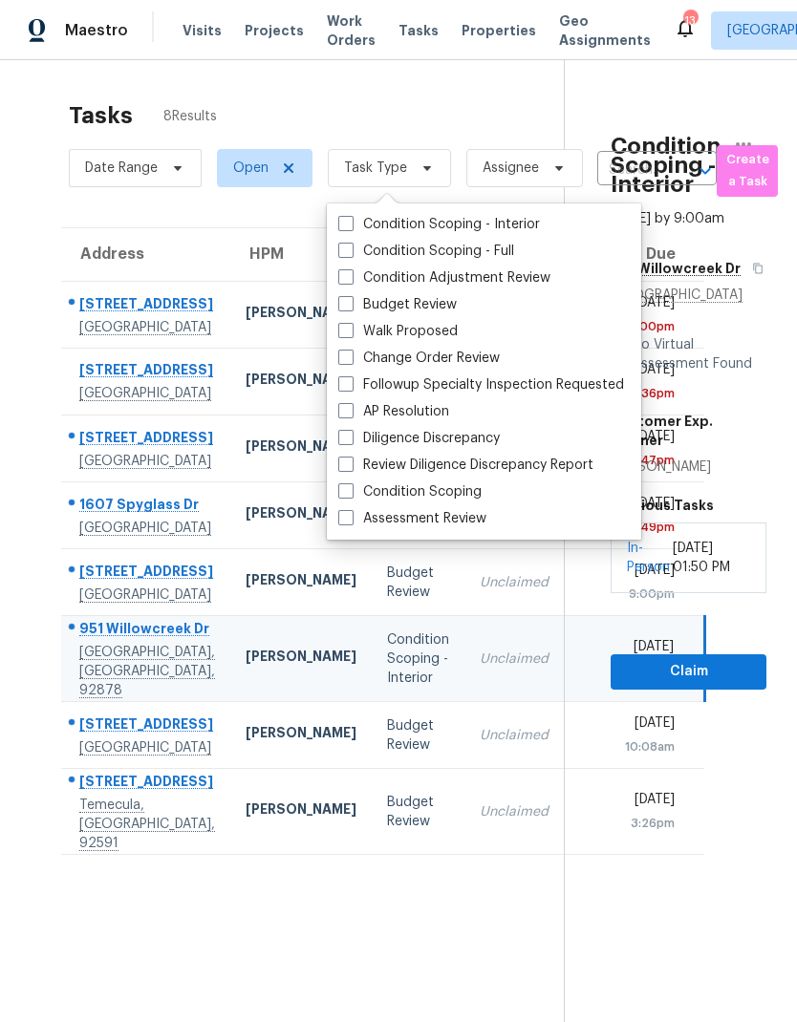
click at [422, 295] on label "Budget Review" at bounding box center [397, 304] width 118 height 19
click at [351, 295] on input "Budget Review" at bounding box center [344, 301] width 12 height 12
checkbox input "true"
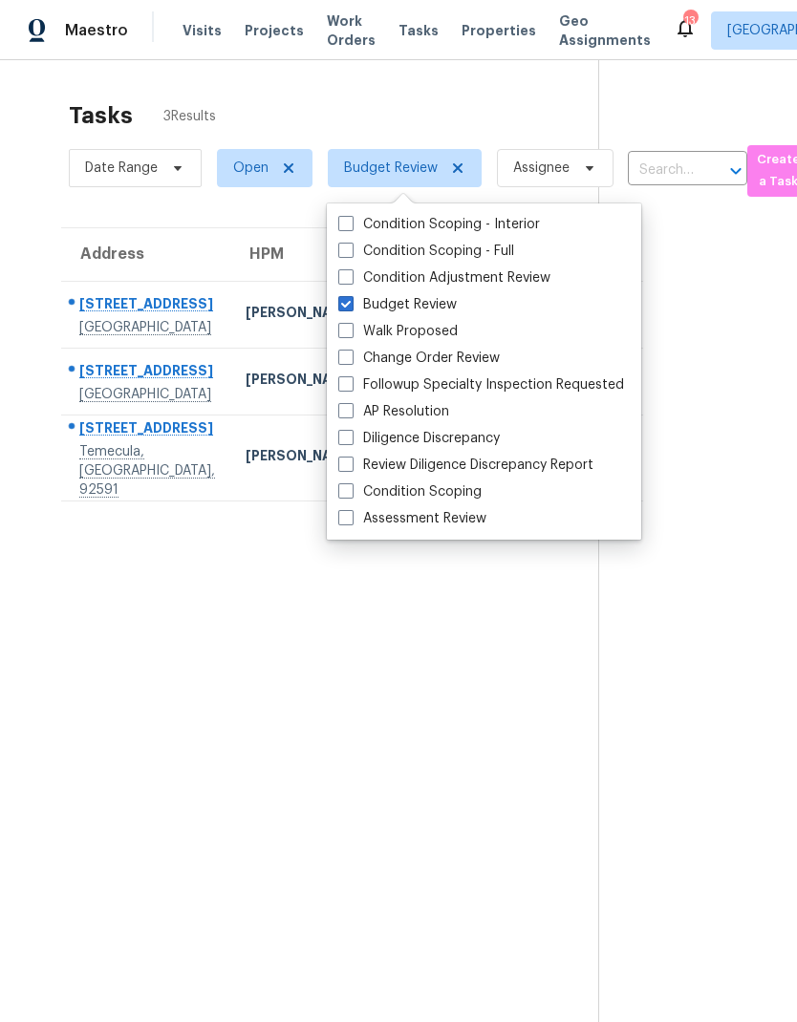
click at [523, 795] on section "Tasks 3 Results Date Range Open Budget Review Assignee ​ Create a Task Address …" at bounding box center [315, 587] width 568 height 992
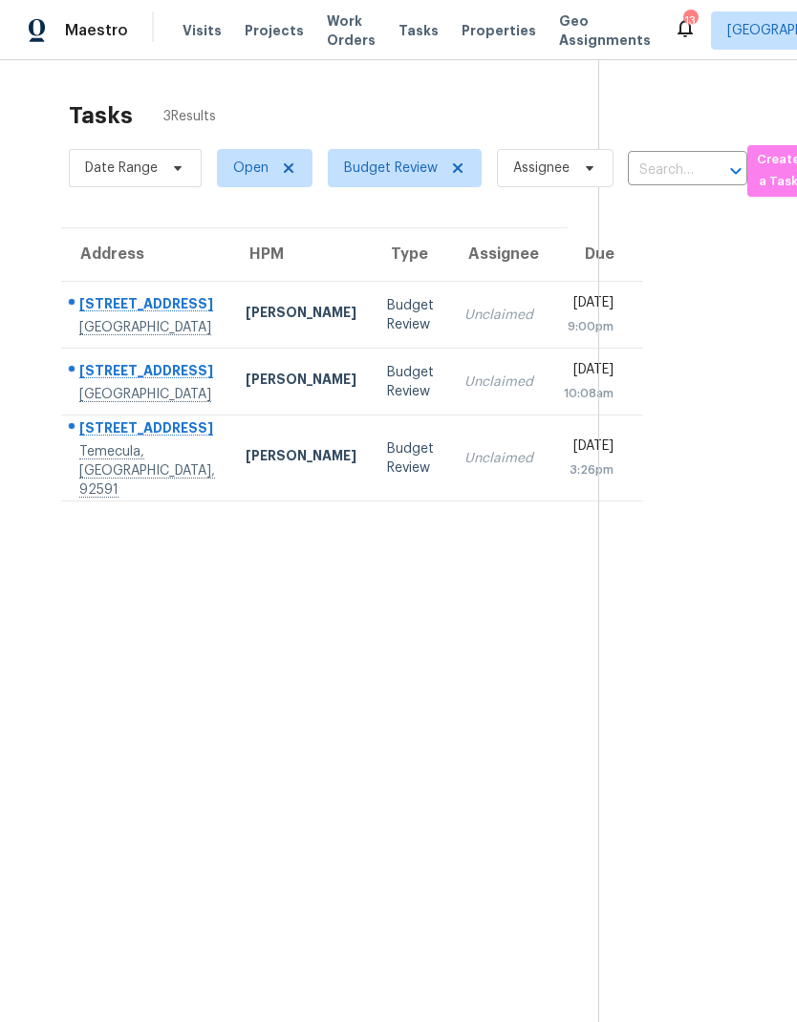
click at [464, 306] on div "Unclaimed" at bounding box center [498, 315] width 69 height 19
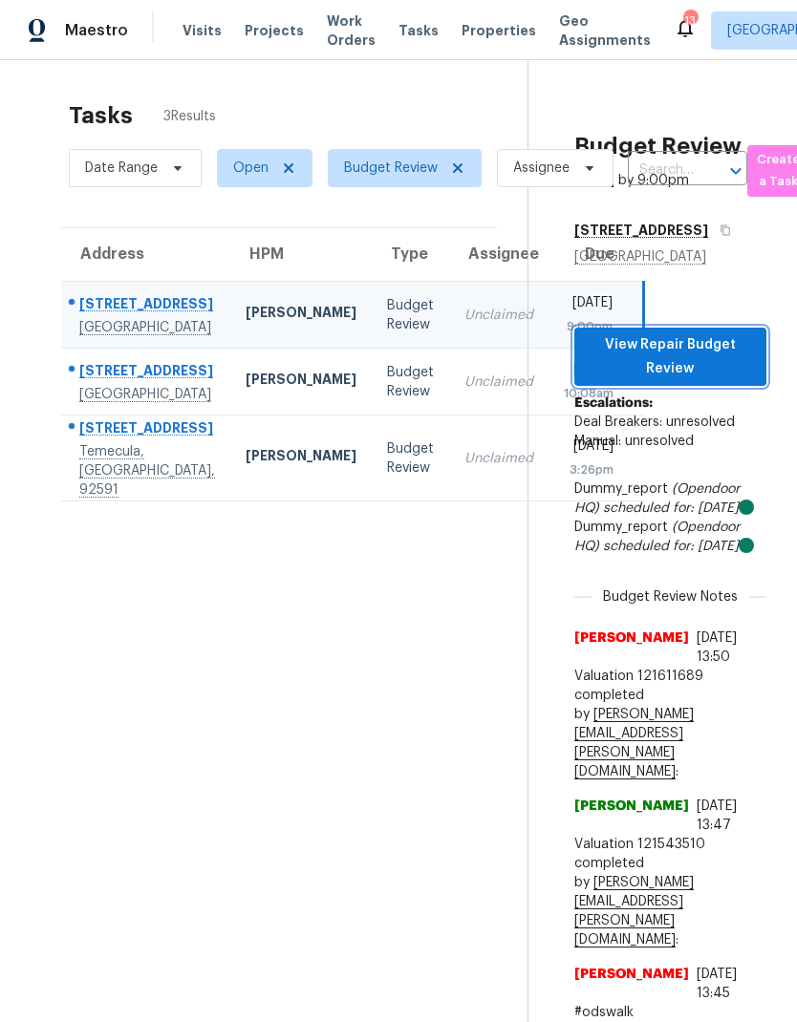
click at [691, 333] on span "View Repair Budget Review" at bounding box center [670, 356] width 161 height 47
click at [464, 375] on div "Unclaimed" at bounding box center [498, 382] width 69 height 19
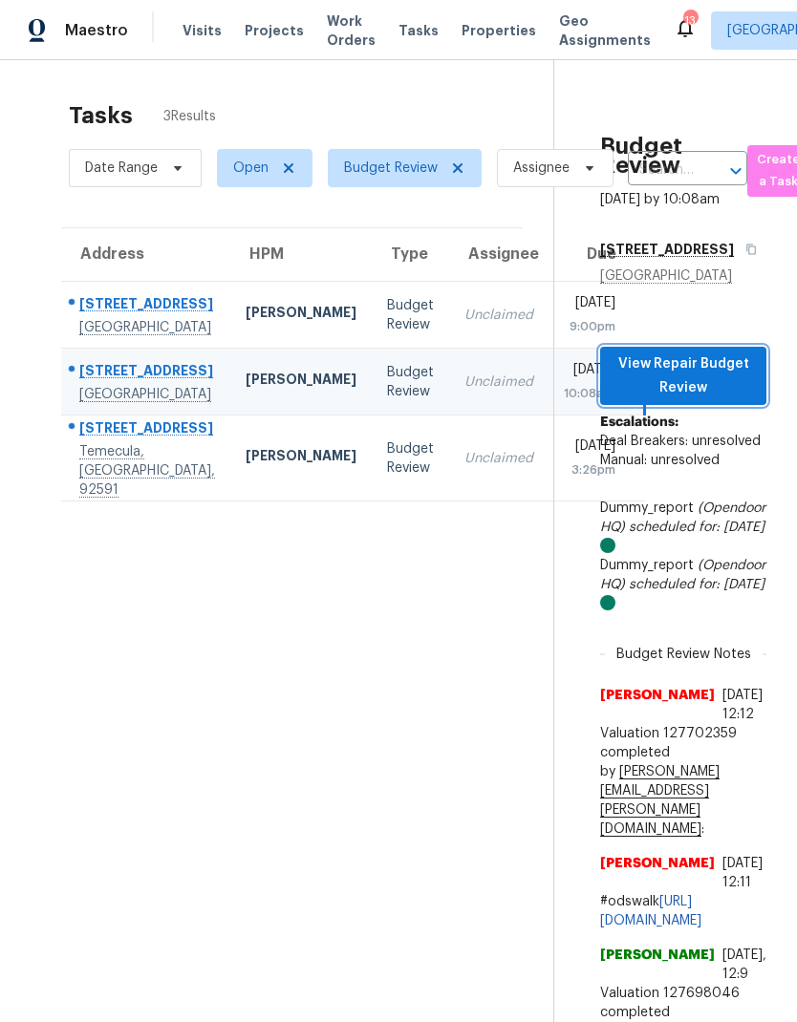
click at [693, 353] on span "View Repair Budget Review" at bounding box center [683, 376] width 136 height 47
